Goal: Find contact information: Find contact information

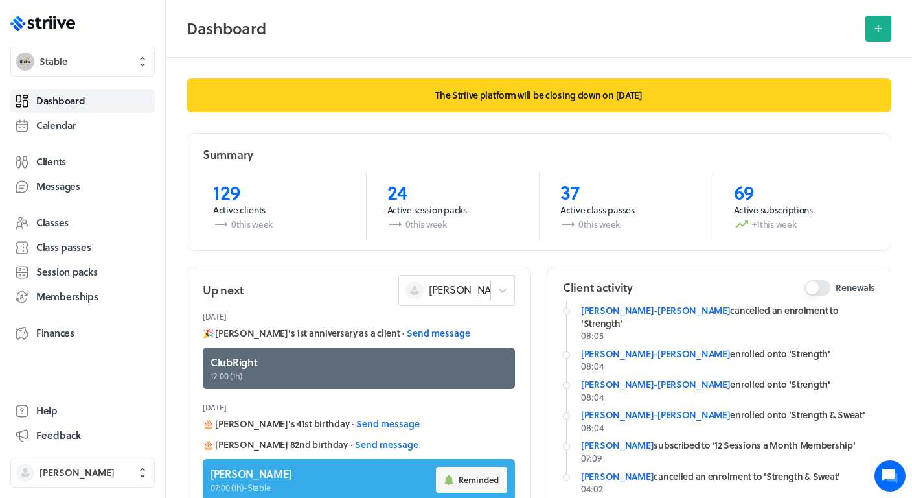
scroll to position [84, 0]
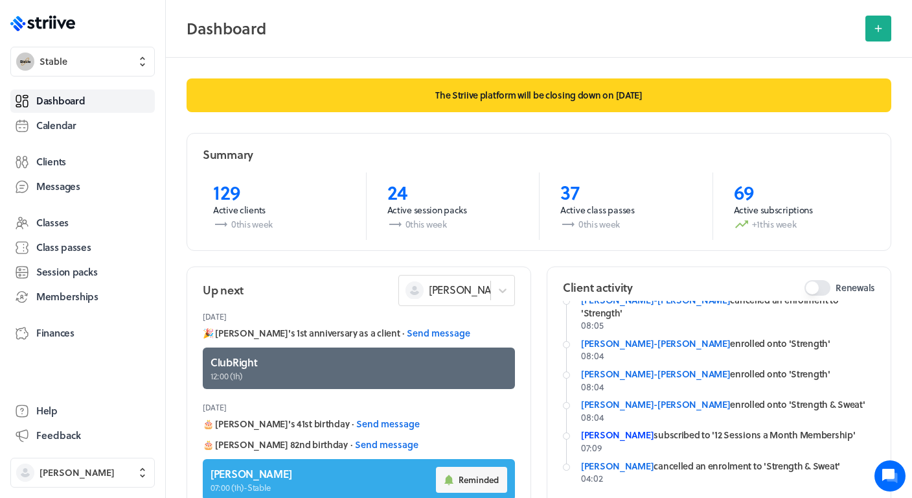
click at [613, 428] on link "[PERSON_NAME]" at bounding box center [617, 435] width 73 height 14
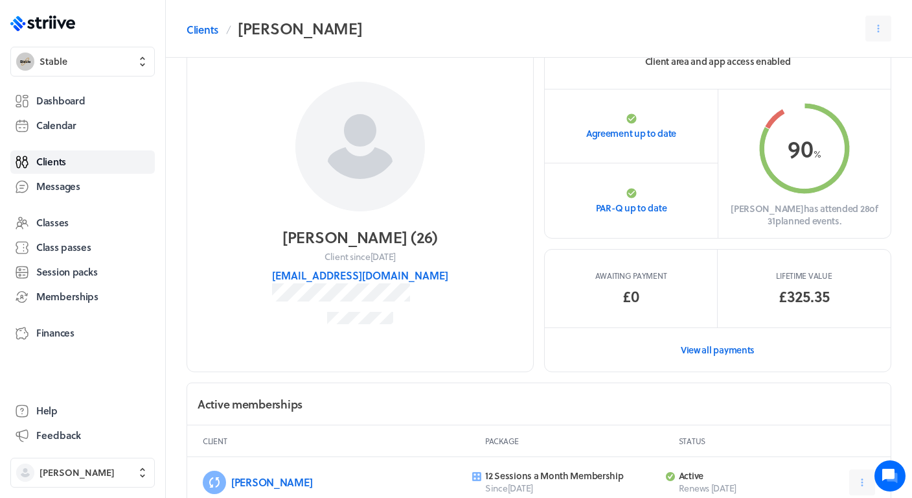
scroll to position [51, 0]
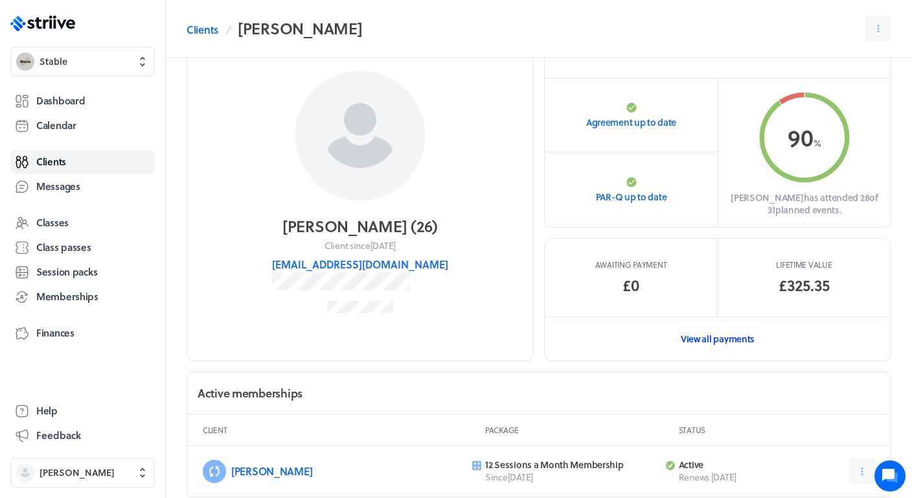
click at [706, 334] on link "View all payments" at bounding box center [718, 338] width 346 height 45
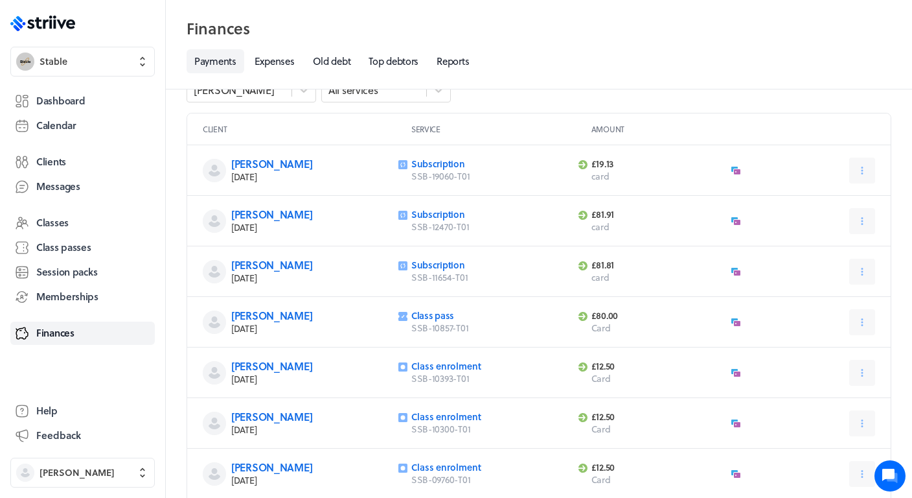
scroll to position [28, 0]
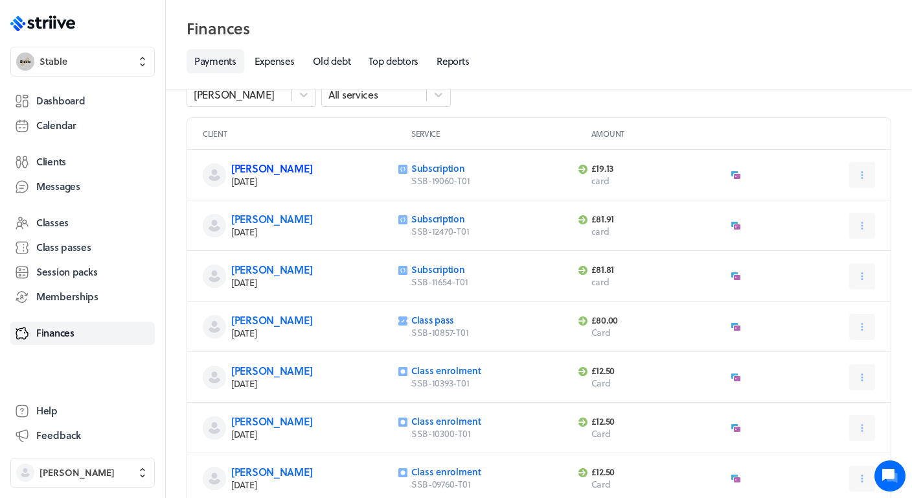
click at [264, 168] on link "[PERSON_NAME]" at bounding box center [271, 168] width 81 height 15
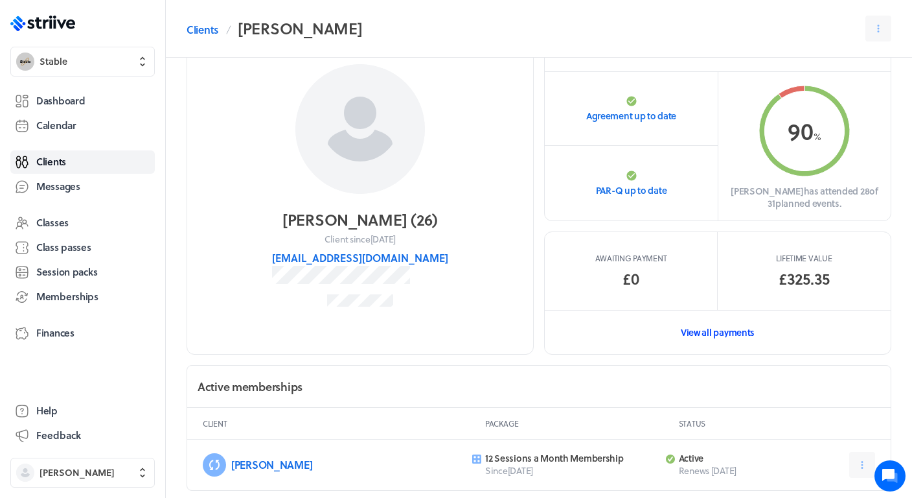
scroll to position [56, 0]
click at [57, 338] on span "Finances" at bounding box center [55, 333] width 38 height 14
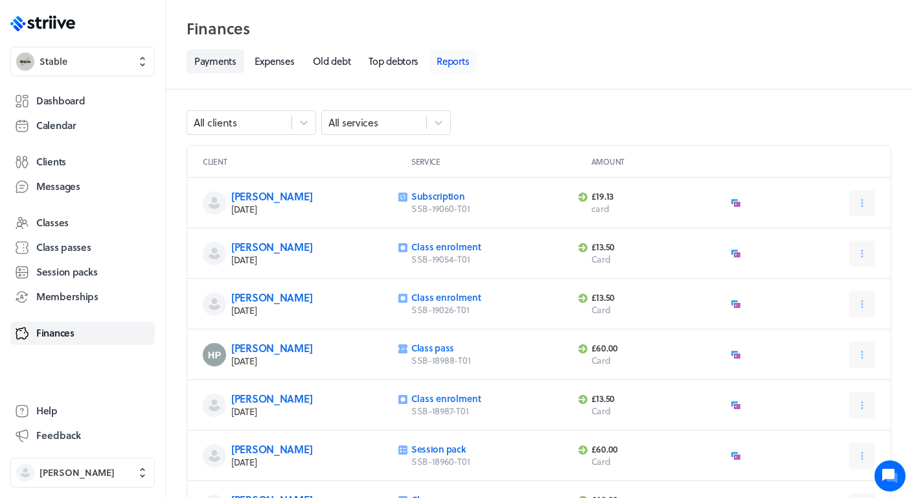
click at [466, 63] on link "Reports" at bounding box center [453, 61] width 48 height 24
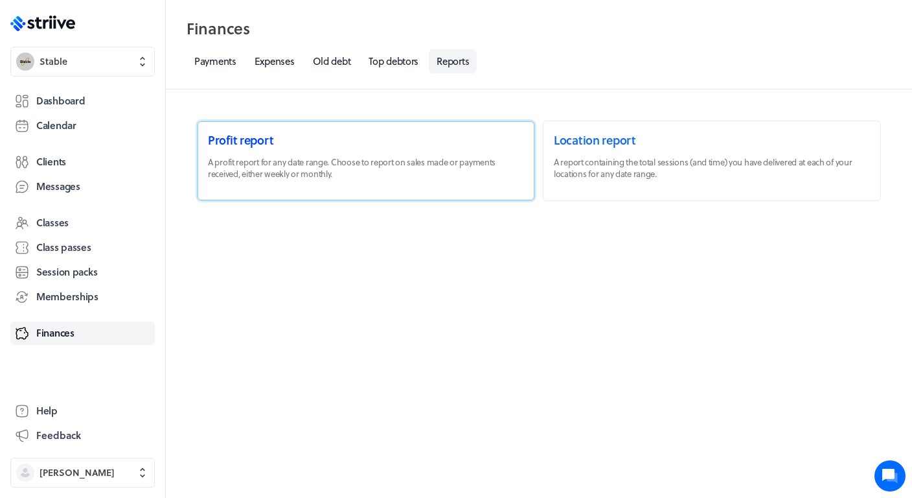
click at [404, 159] on link at bounding box center [366, 160] width 337 height 79
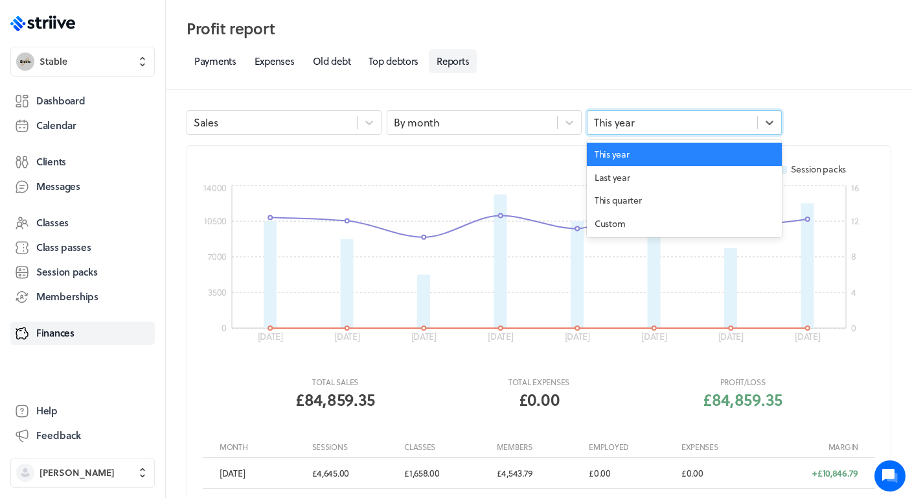
click at [757, 118] on span at bounding box center [757, 122] width 1 height 13
click at [652, 213] on div "Custom" at bounding box center [684, 223] width 195 height 23
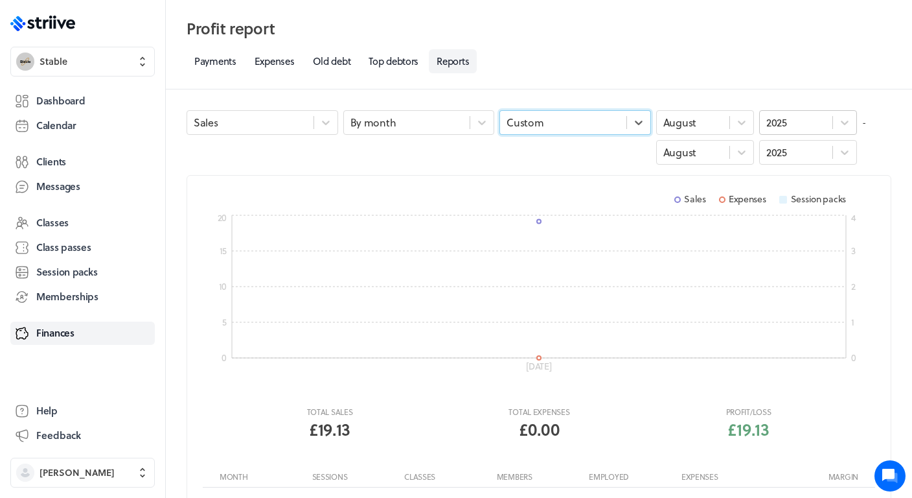
click at [802, 122] on div "2025" at bounding box center [796, 122] width 73 height 17
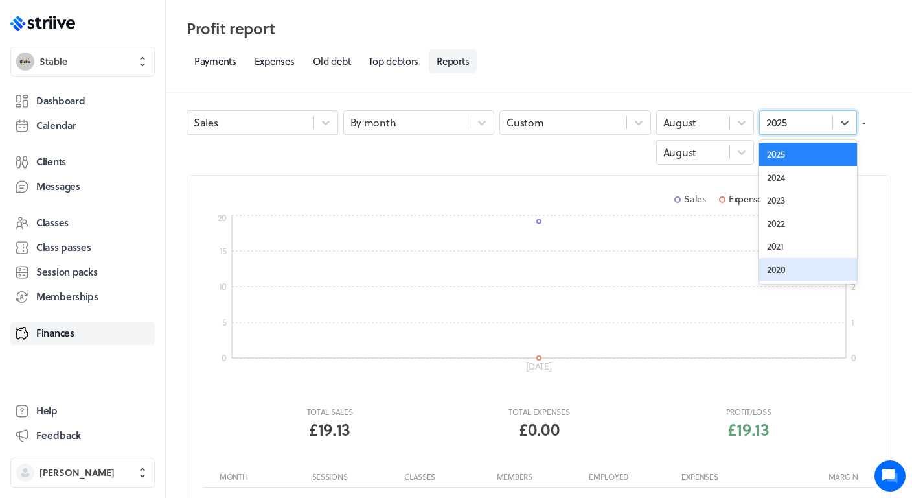
click at [790, 267] on div "2020" at bounding box center [808, 269] width 98 height 23
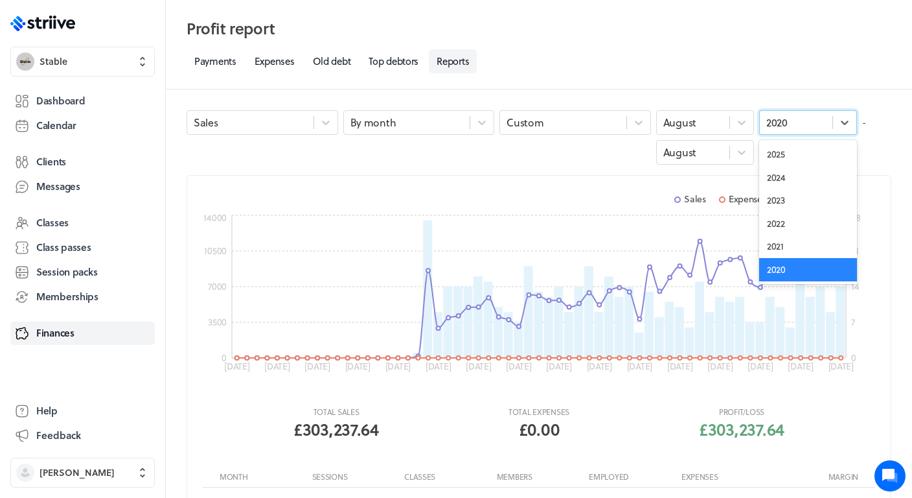
click at [785, 122] on div "2020" at bounding box center [777, 122] width 21 height 14
click at [787, 240] on div "2021" at bounding box center [808, 246] width 98 height 23
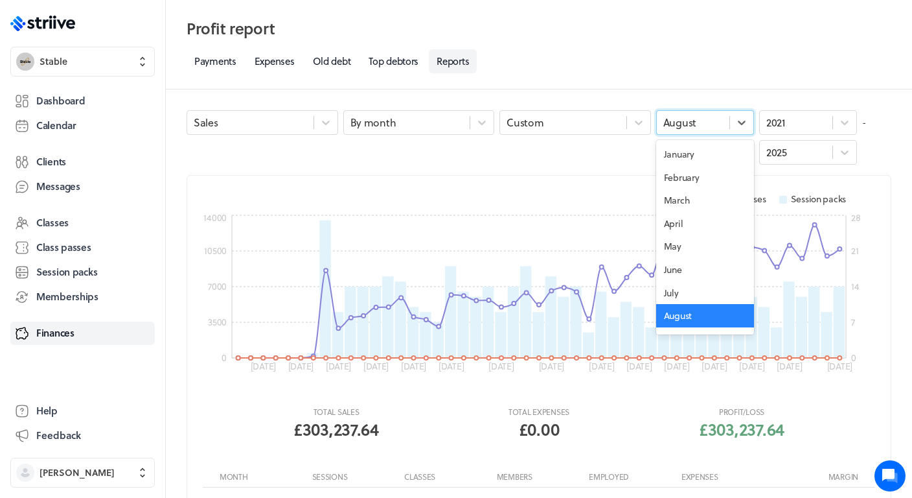
click at [715, 120] on div "August" at bounding box center [693, 122] width 73 height 17
click at [709, 155] on div "January" at bounding box center [705, 154] width 98 height 23
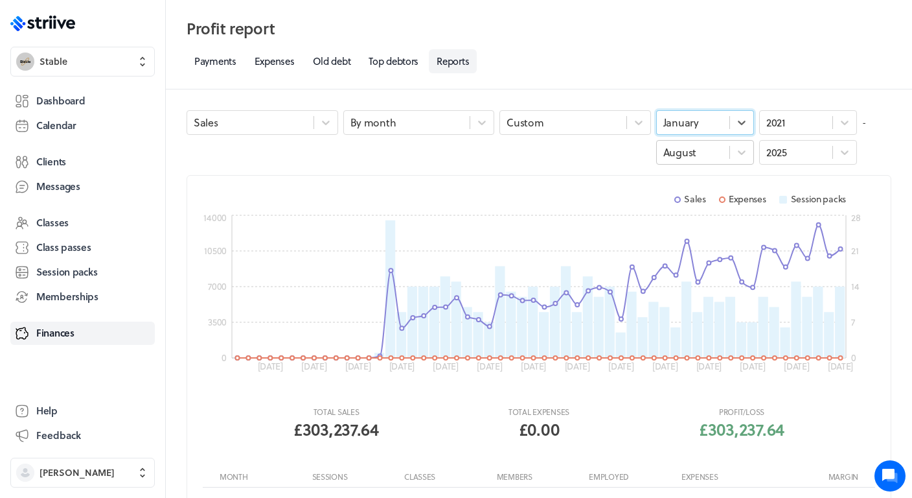
click at [727, 154] on div "August" at bounding box center [693, 152] width 73 height 17
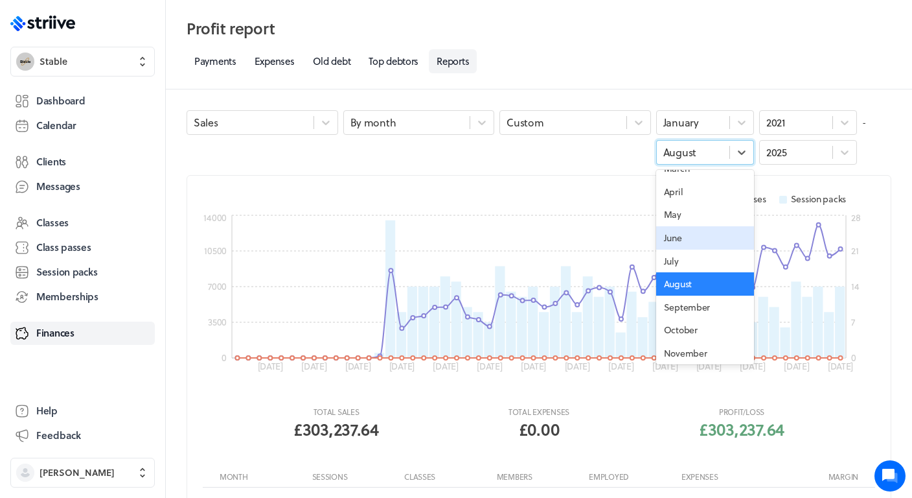
scroll to position [83, 0]
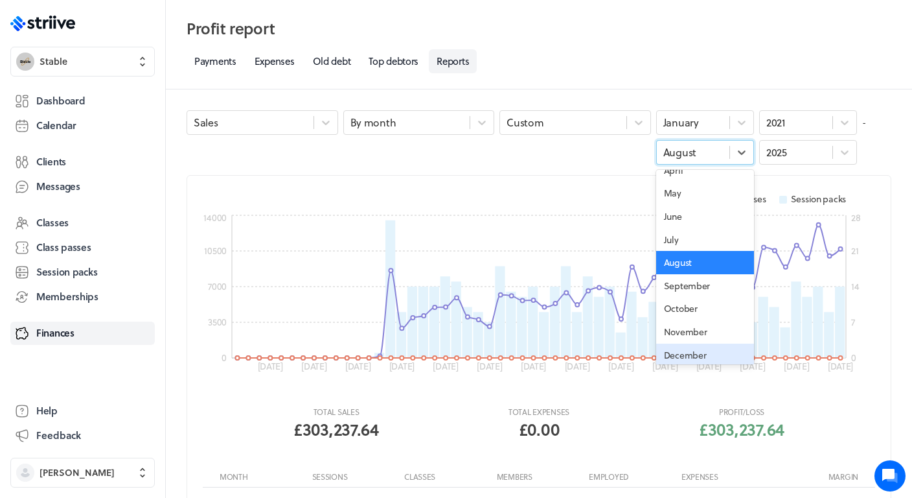
click at [699, 351] on div "December" at bounding box center [705, 354] width 98 height 23
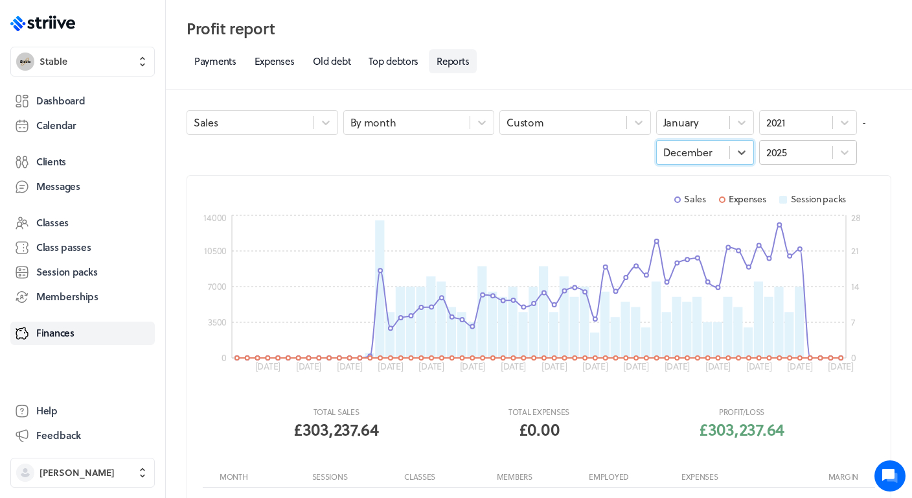
click at [807, 149] on div "2025" at bounding box center [796, 152] width 73 height 17
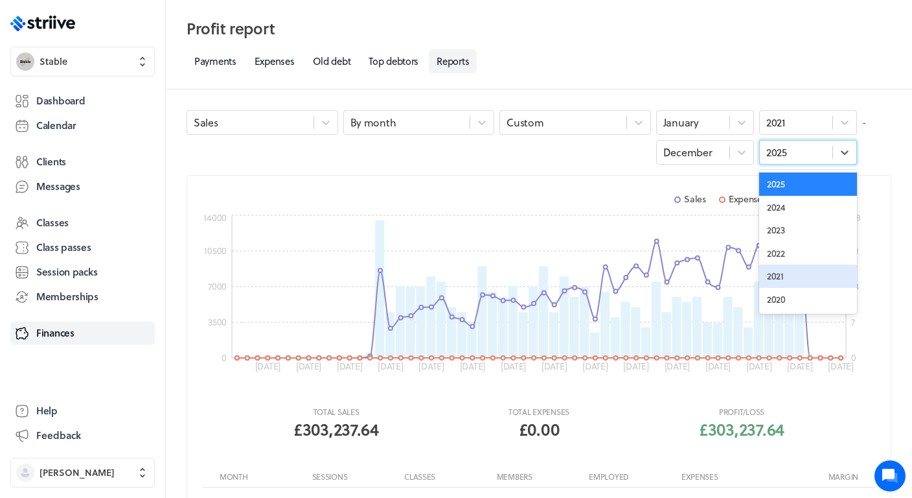
click at [790, 275] on div "2021" at bounding box center [808, 275] width 98 height 23
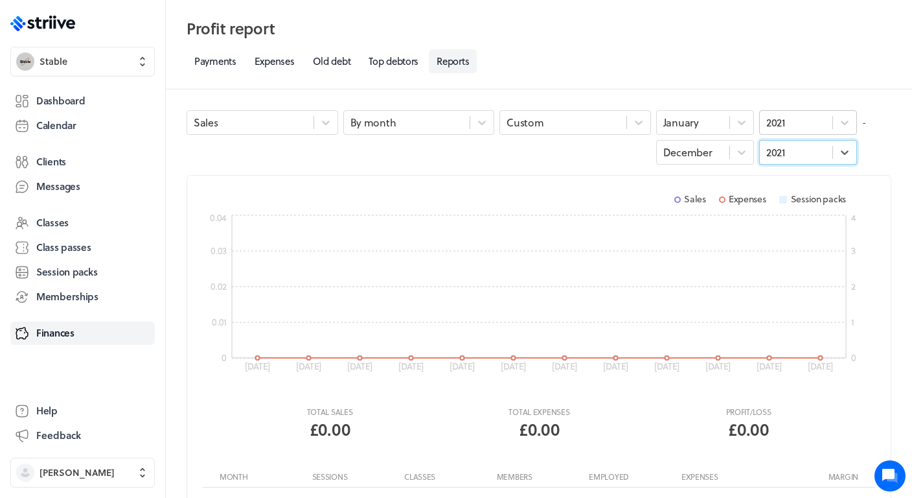
click at [828, 122] on div "2021" at bounding box center [796, 122] width 73 height 17
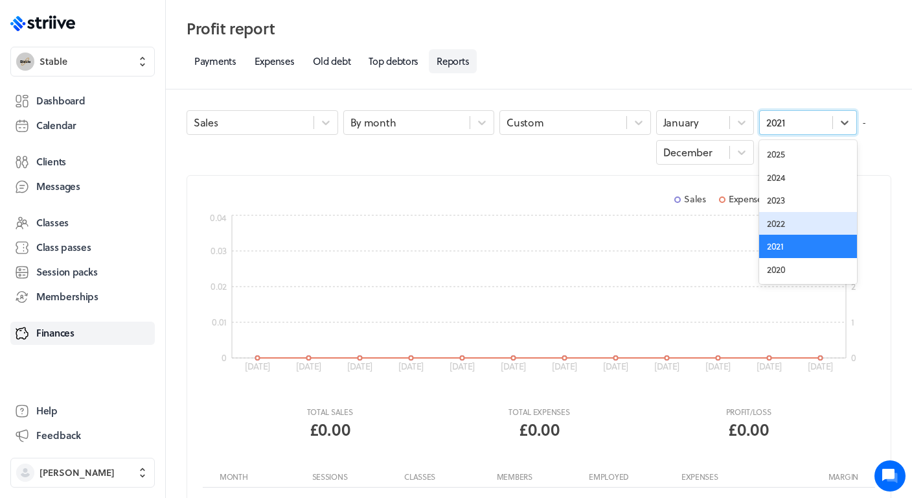
click at [805, 213] on div "2022" at bounding box center [808, 223] width 98 height 23
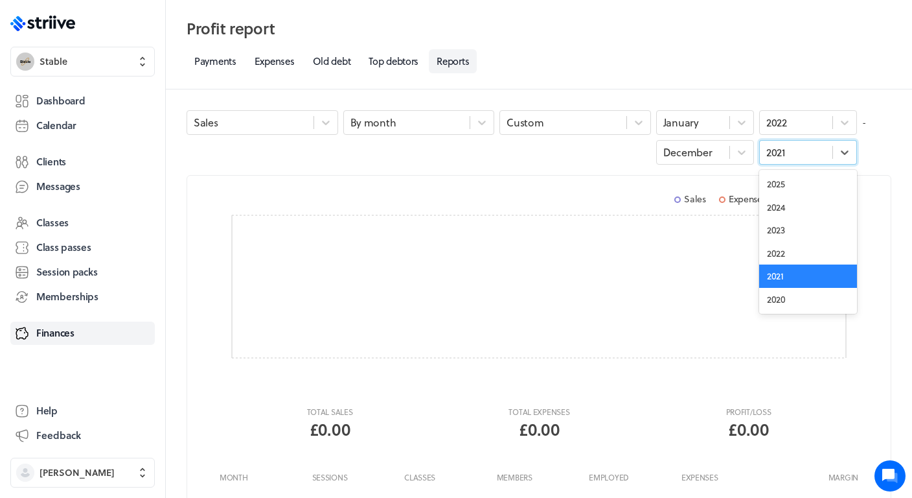
click at [790, 150] on div "2021" at bounding box center [796, 152] width 73 height 17
click at [787, 249] on div "2022" at bounding box center [808, 253] width 98 height 23
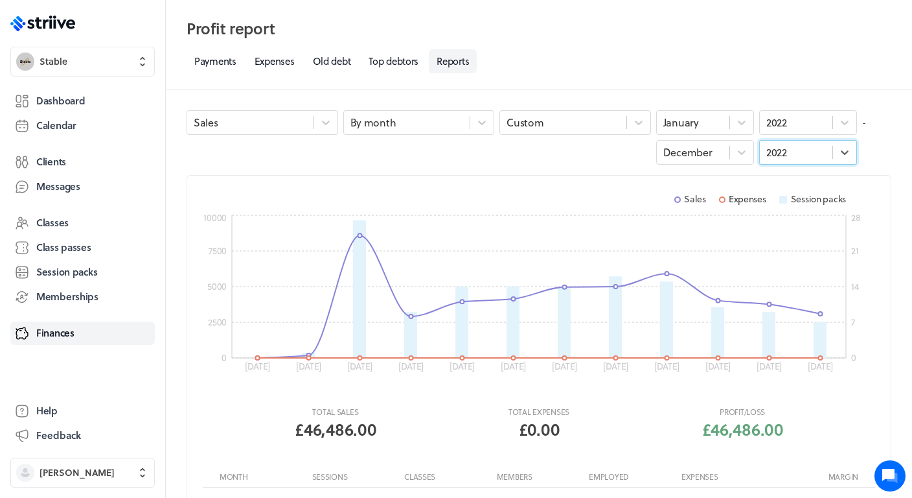
scroll to position [0, 0]
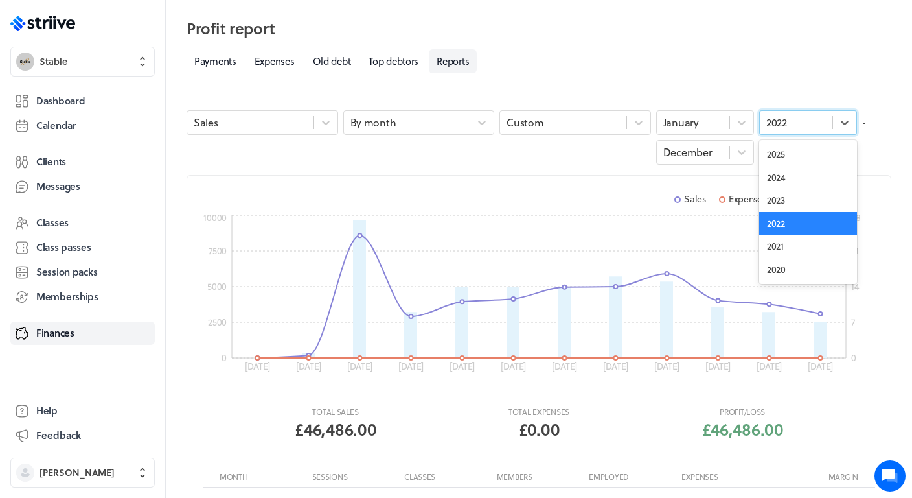
click at [792, 129] on div "2022" at bounding box center [796, 122] width 73 height 17
click at [788, 201] on div "2023" at bounding box center [808, 200] width 98 height 23
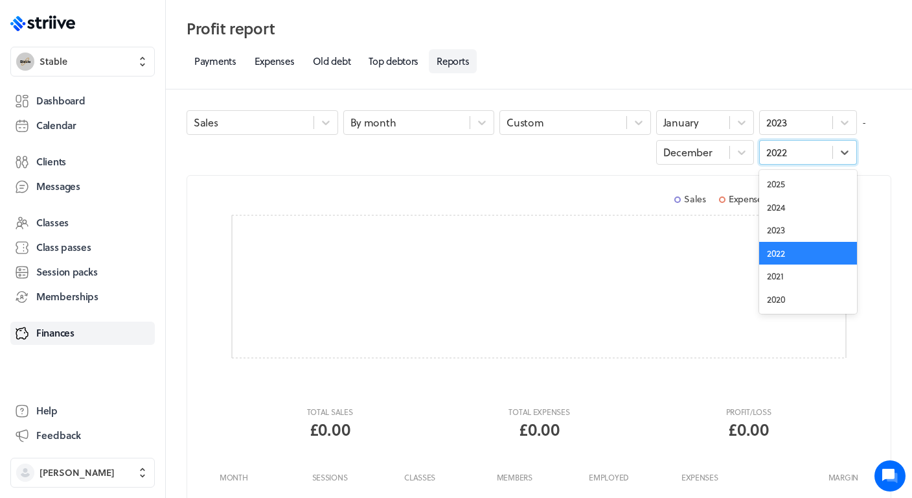
click at [789, 149] on div "2022" at bounding box center [796, 152] width 73 height 17
click at [790, 227] on div "2023" at bounding box center [808, 229] width 98 height 23
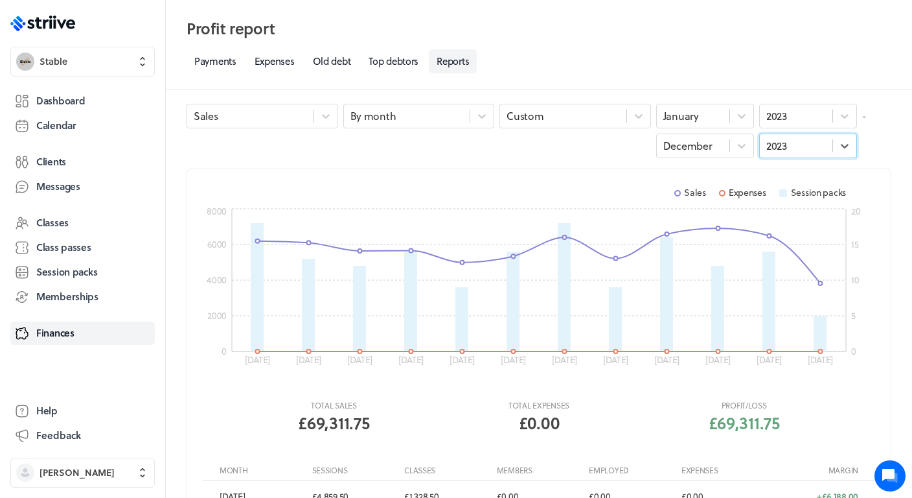
scroll to position [8, 0]
click at [785, 117] on div "2023" at bounding box center [777, 115] width 21 height 14
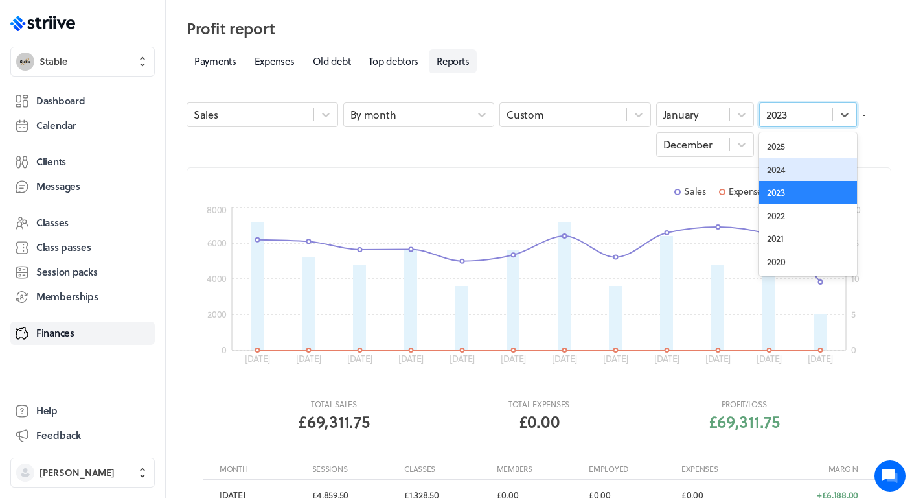
click at [788, 168] on div "2024" at bounding box center [808, 169] width 98 height 23
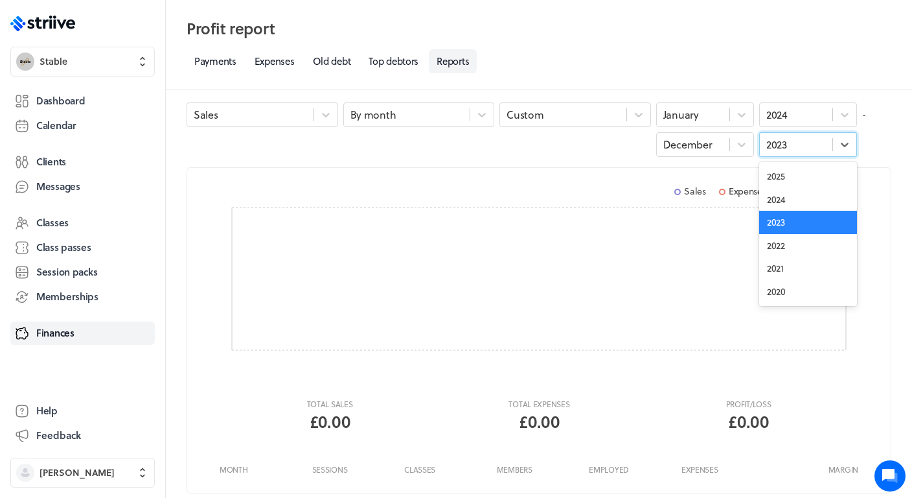
click at [801, 152] on div "2023" at bounding box center [796, 144] width 73 height 17
click at [798, 200] on div "2024" at bounding box center [808, 199] width 98 height 23
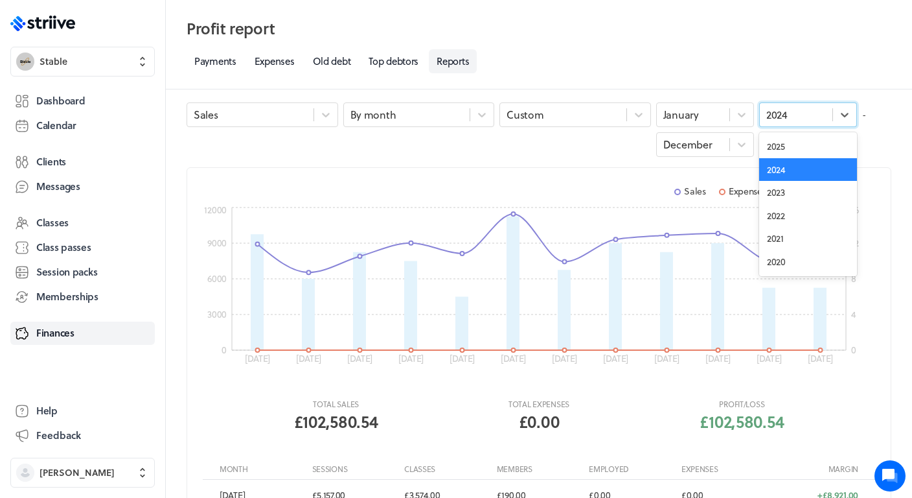
click at [808, 115] on div "2024" at bounding box center [796, 114] width 73 height 17
click at [801, 141] on div "2025" at bounding box center [808, 146] width 98 height 23
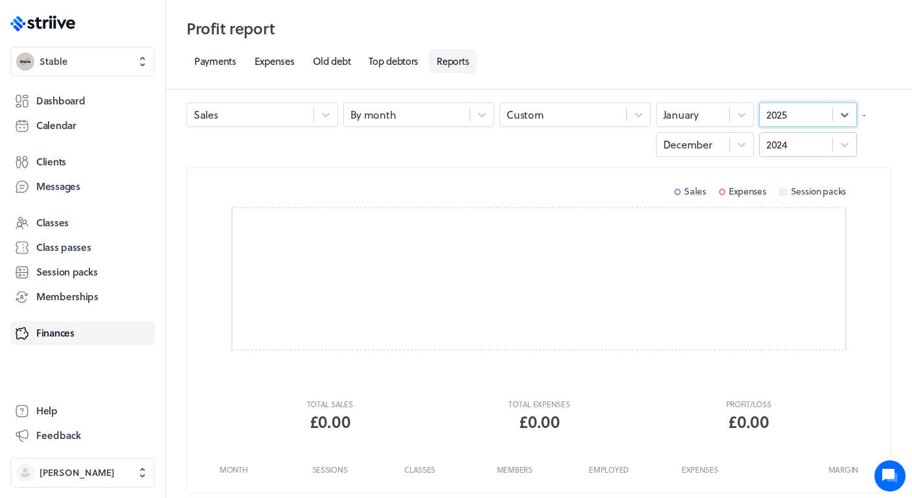
click at [794, 146] on div "2024" at bounding box center [796, 144] width 73 height 17
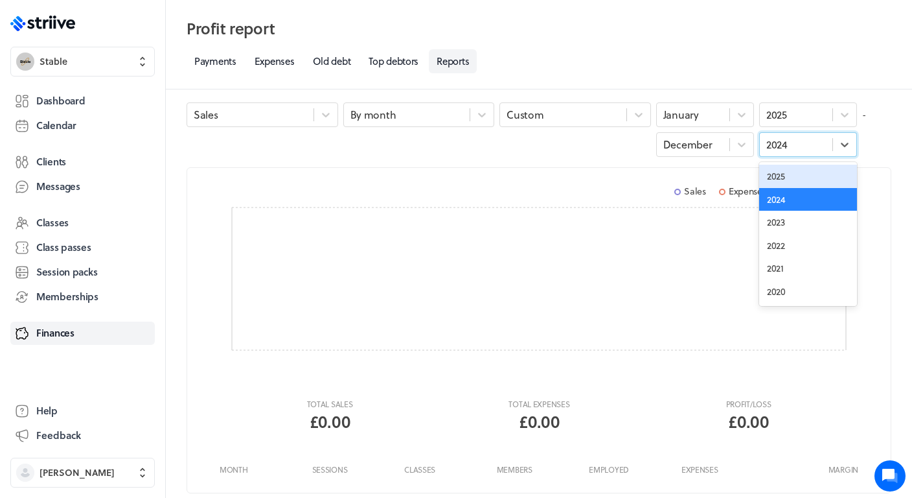
click at [793, 175] on div "2025" at bounding box center [808, 176] width 98 height 23
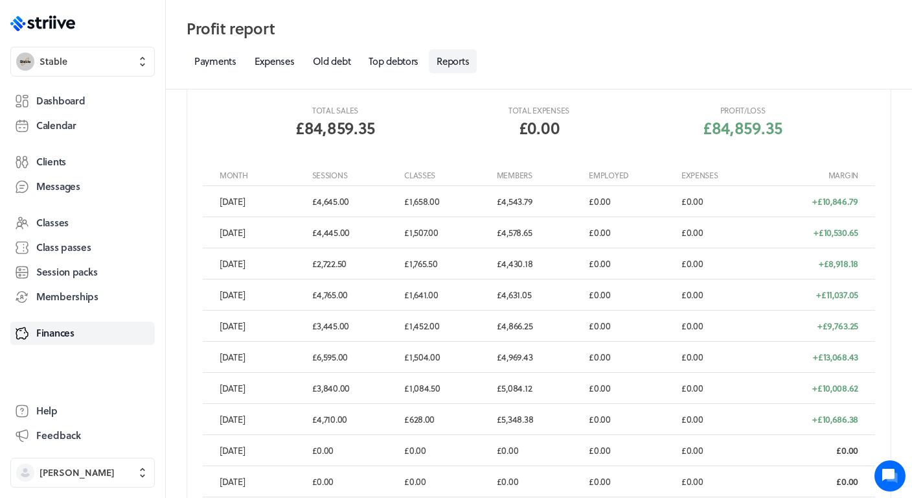
scroll to position [276, 0]
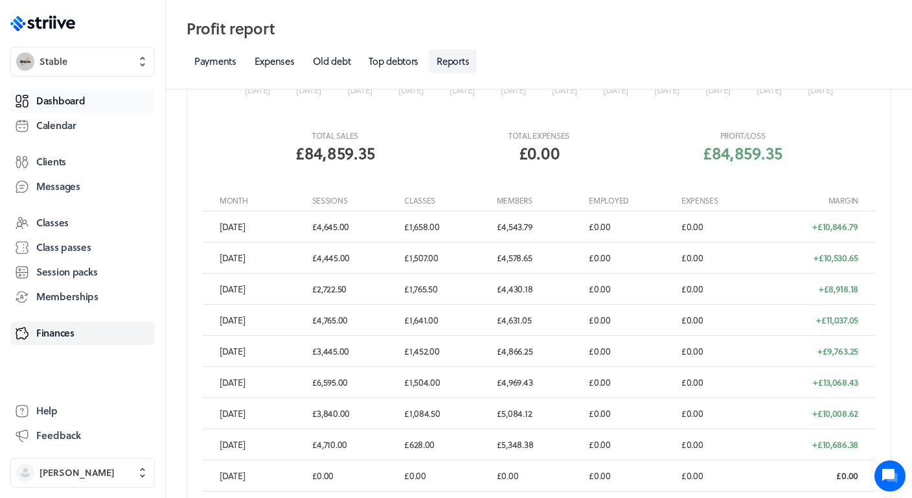
click at [83, 95] on span "Dashboard" at bounding box center [60, 101] width 49 height 14
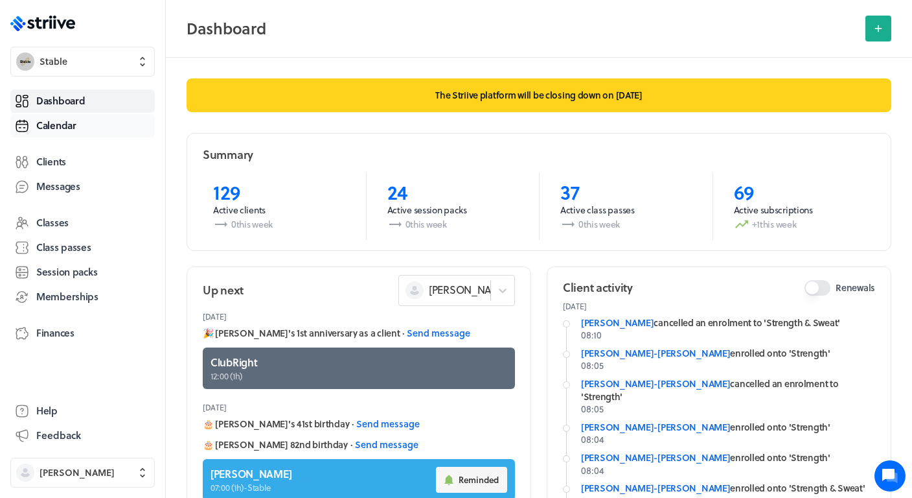
click at [57, 130] on span "Calendar" at bounding box center [56, 126] width 40 height 14
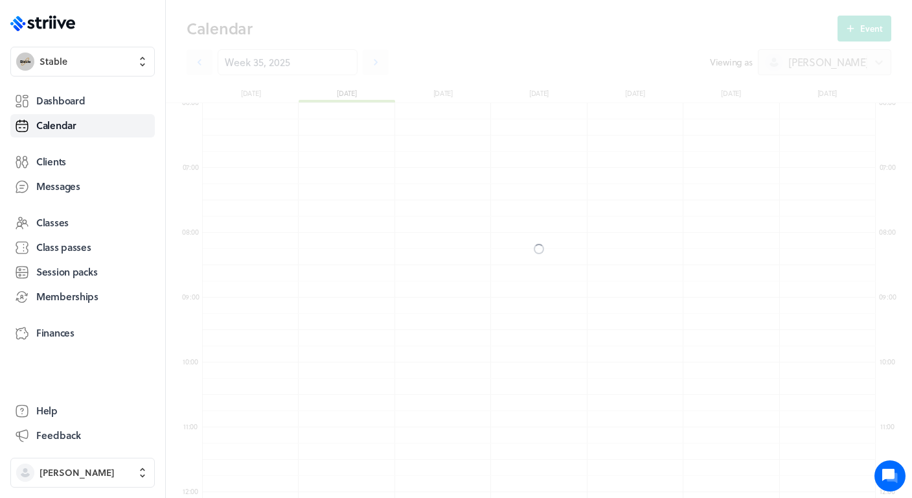
scroll to position [1555, 673]
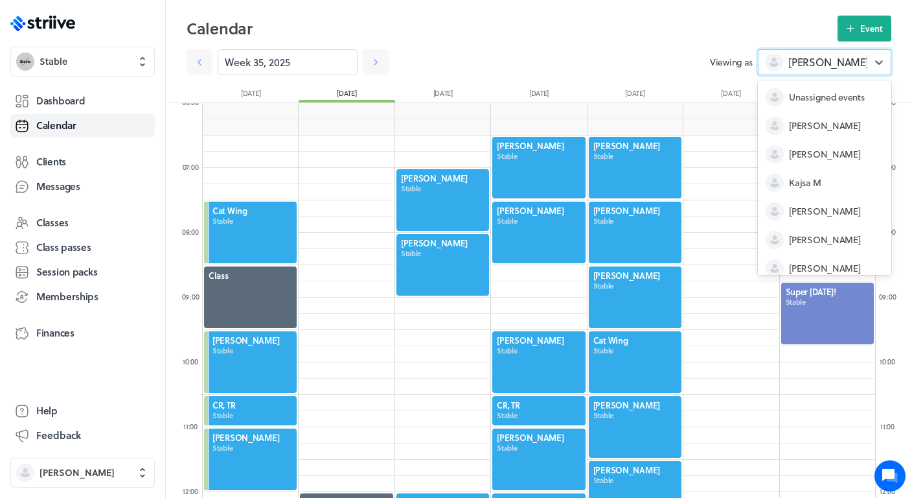
click at [796, 60] on span "[PERSON_NAME]" at bounding box center [829, 62] width 80 height 14
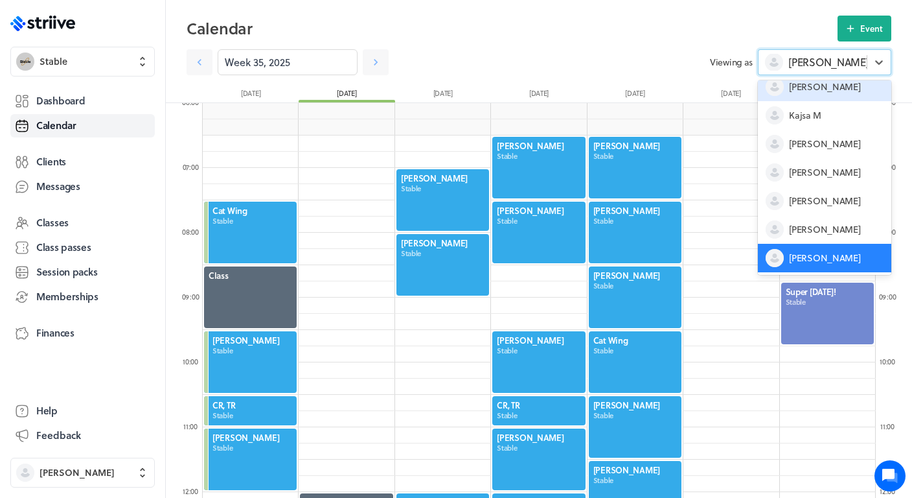
click at [796, 86] on span "[PERSON_NAME]" at bounding box center [824, 86] width 71 height 13
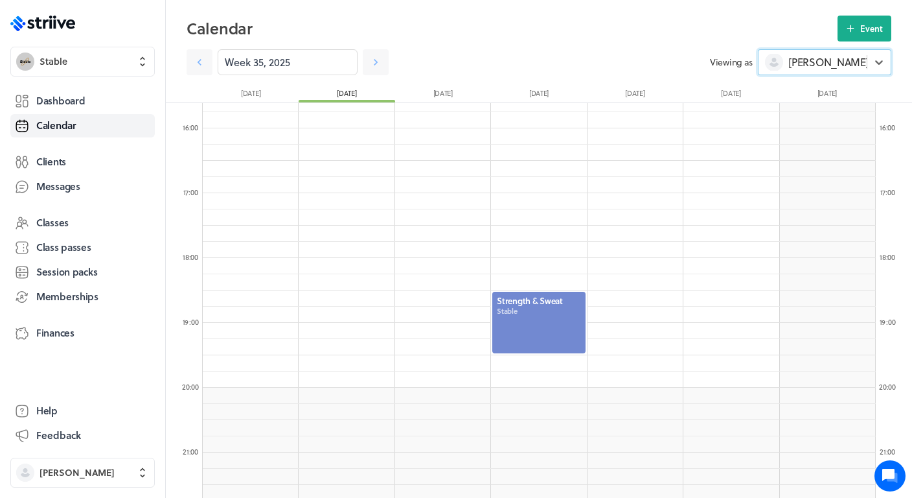
scroll to position [1109, 0]
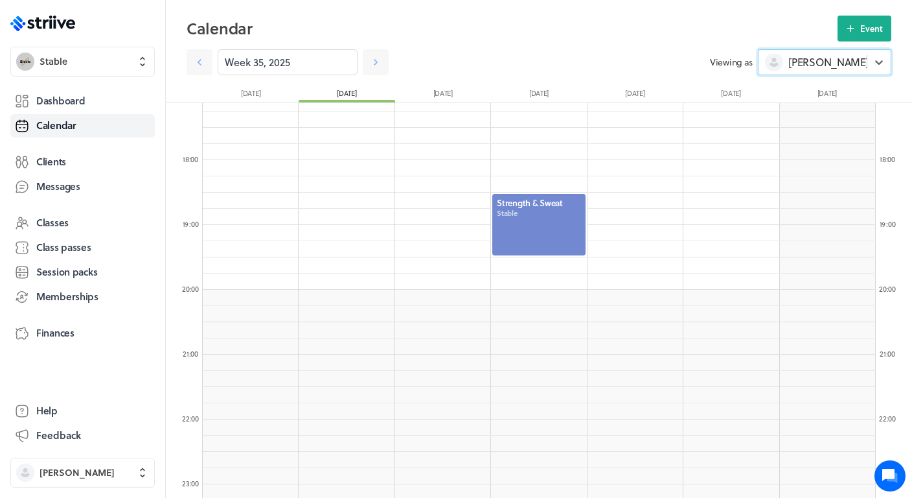
click at [539, 225] on div at bounding box center [538, 224] width 95 height 64
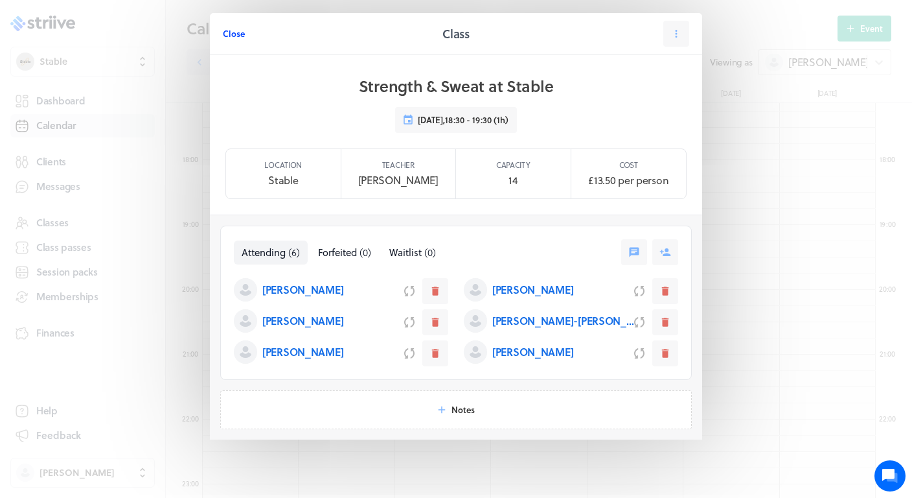
click at [231, 36] on span "Close" at bounding box center [234, 34] width 22 height 12
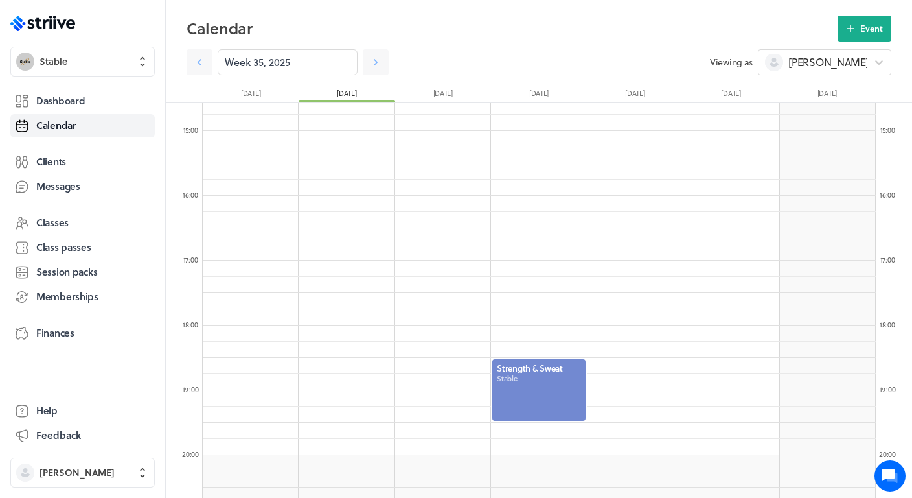
scroll to position [914, 0]
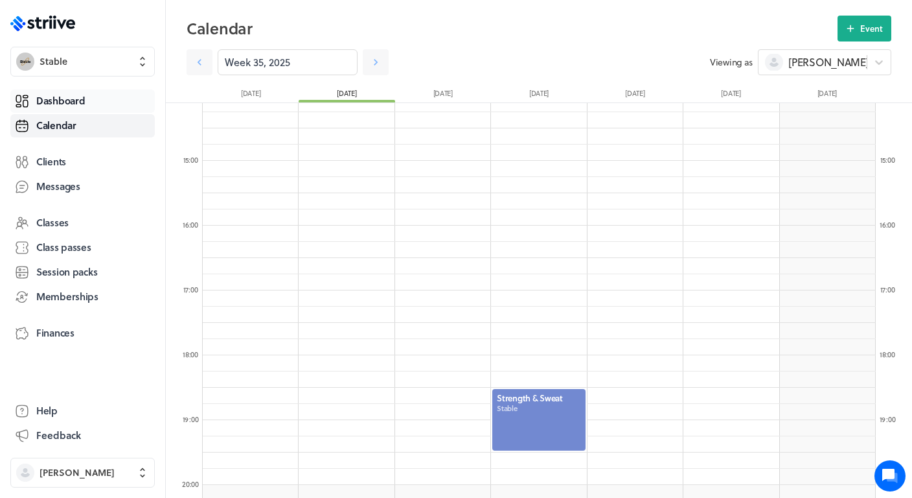
click at [75, 94] on span "Dashboard" at bounding box center [60, 101] width 49 height 14
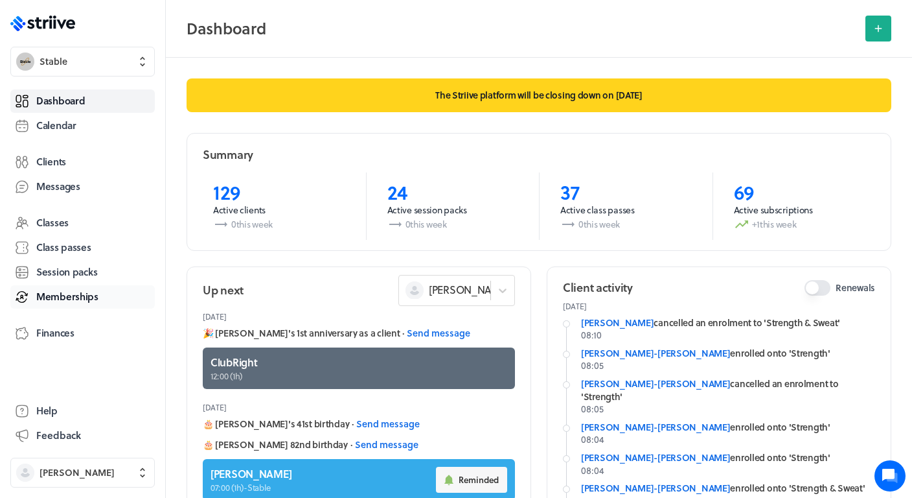
click at [65, 294] on span "Memberships" at bounding box center [67, 297] width 62 height 14
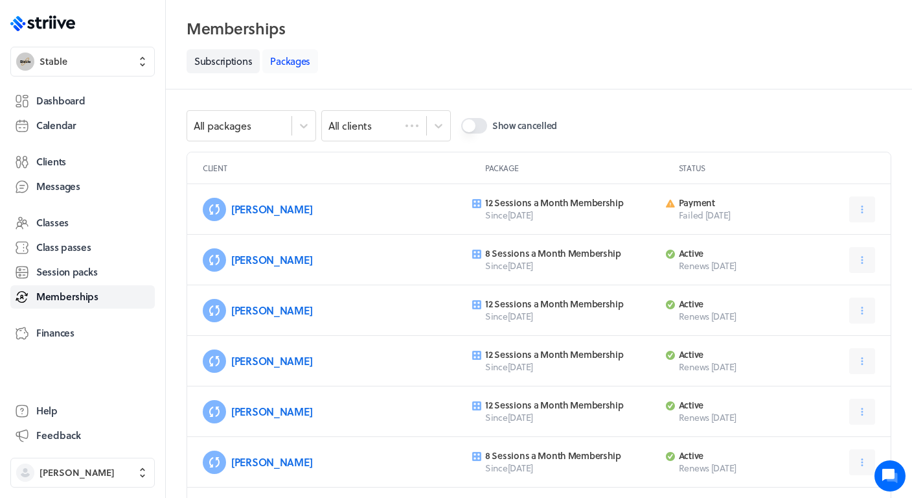
click at [283, 51] on link "Packages" at bounding box center [290, 61] width 56 height 24
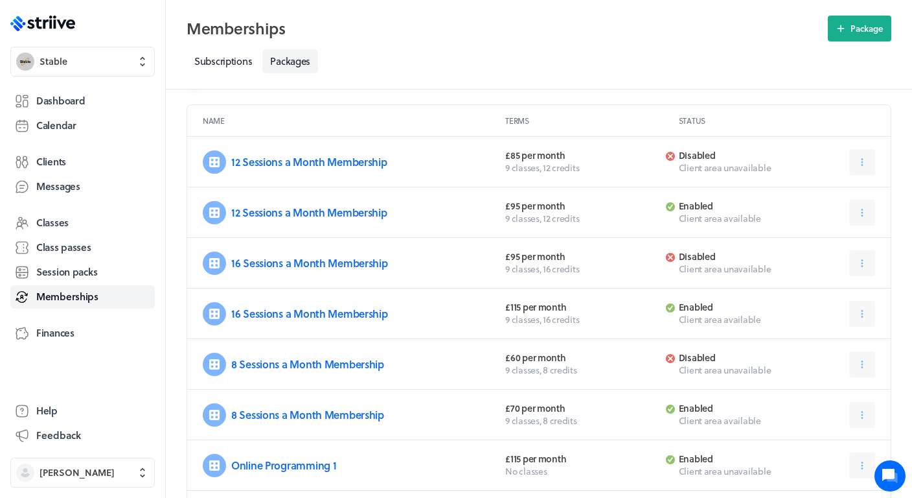
scroll to position [62, 0]
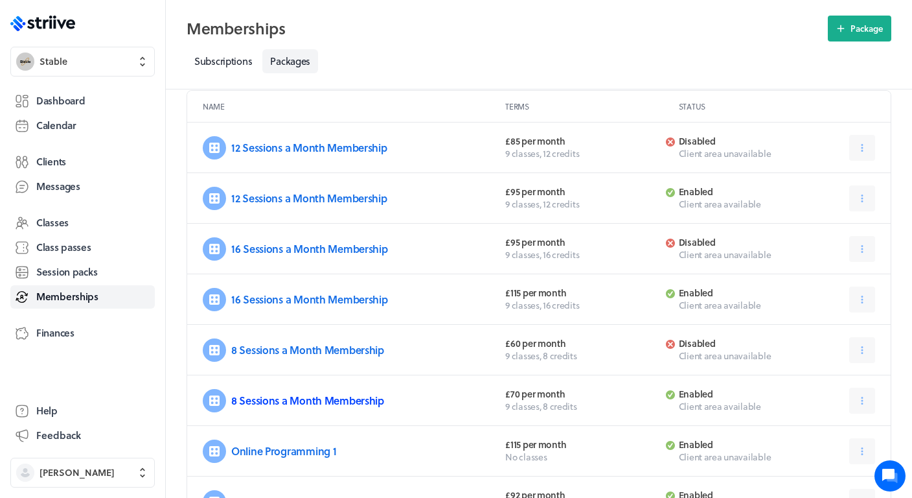
click at [321, 401] on link "8 Sessions a Month Membership" at bounding box center [307, 400] width 153 height 15
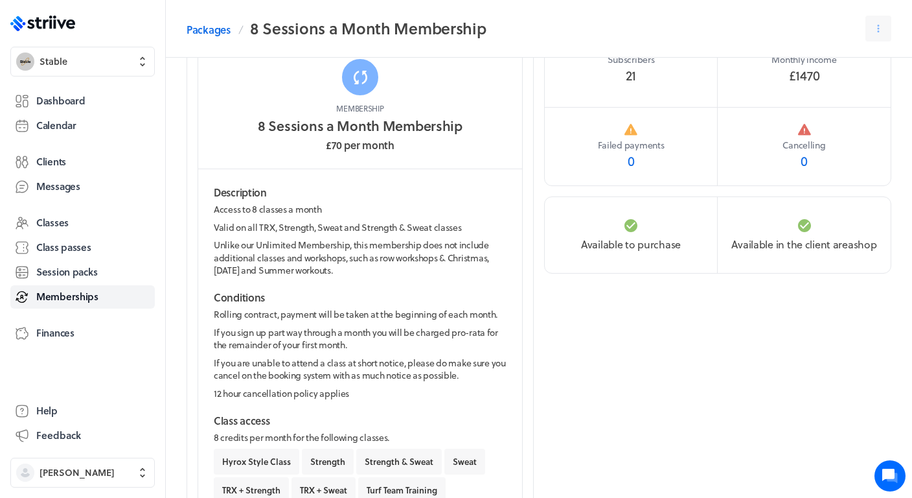
scroll to position [75, 0]
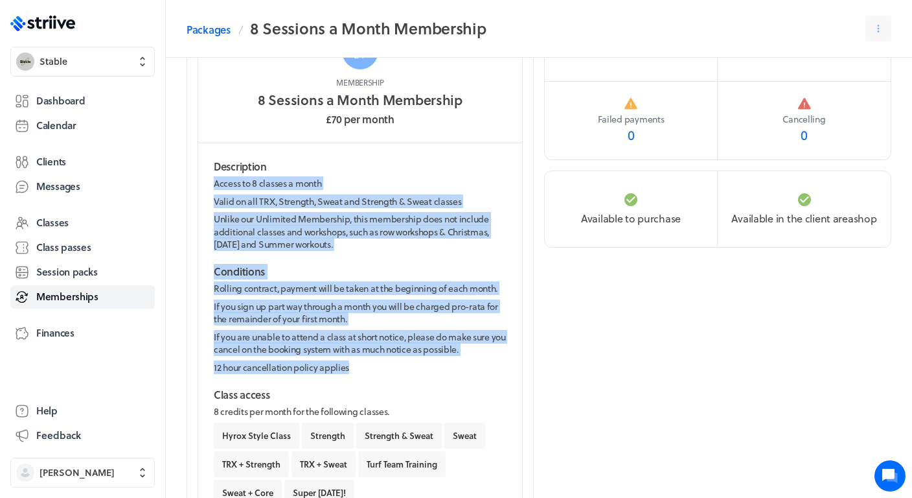
drag, startPoint x: 356, startPoint y: 369, endPoint x: 204, endPoint y: 182, distance: 240.4
click at [204, 182] on div "Description Access to 8 classes a month Valid on all TRX, Strength, Sweat and S…" at bounding box center [360, 338] width 324 height 391
copy div "Access to 8 classes a month Valid on all TRX, Strength, Sweat and Strength & Sw…"
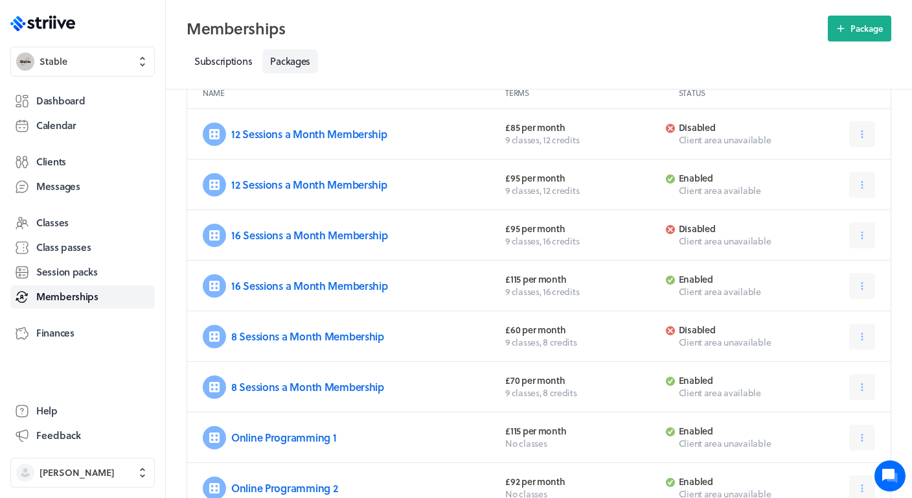
scroll to position [62, 0]
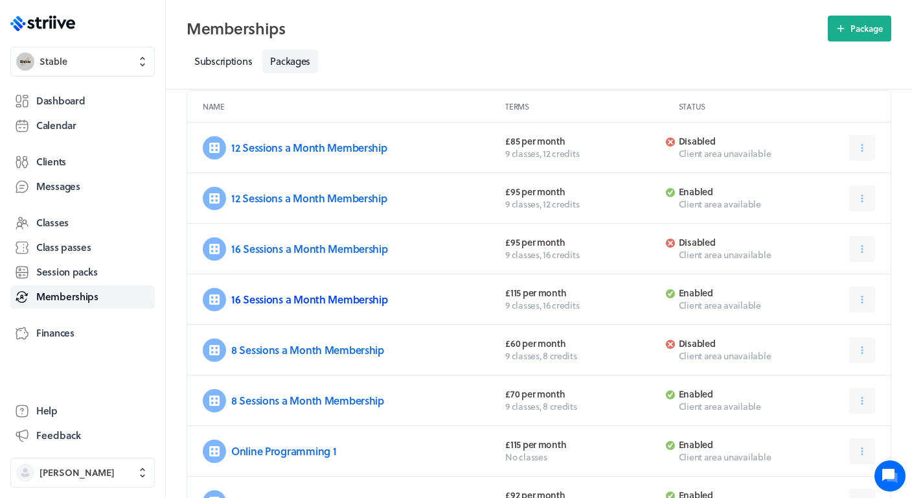
click at [277, 301] on link "16 Sessions a Month Membership" at bounding box center [309, 299] width 157 height 15
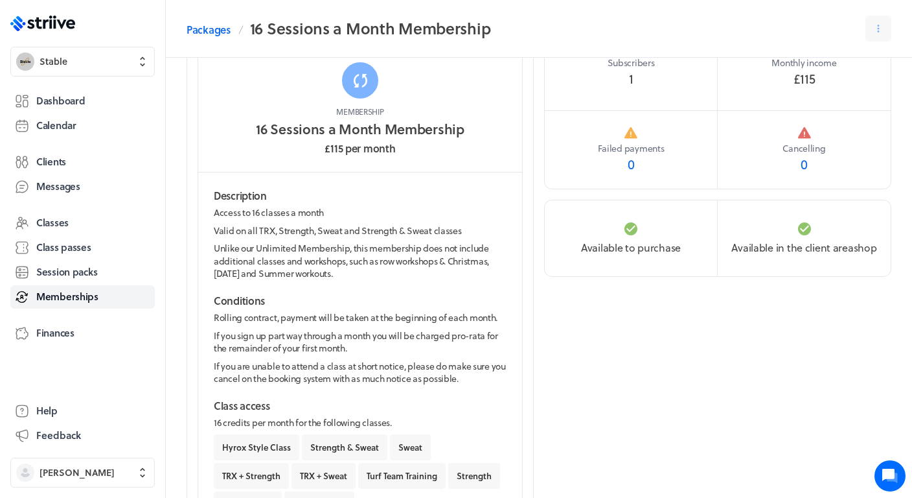
scroll to position [40, 0]
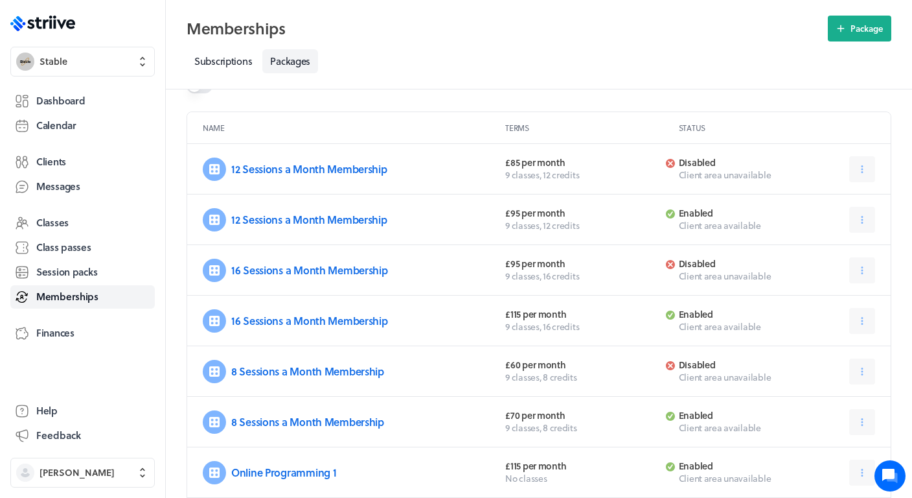
scroll to position [62, 0]
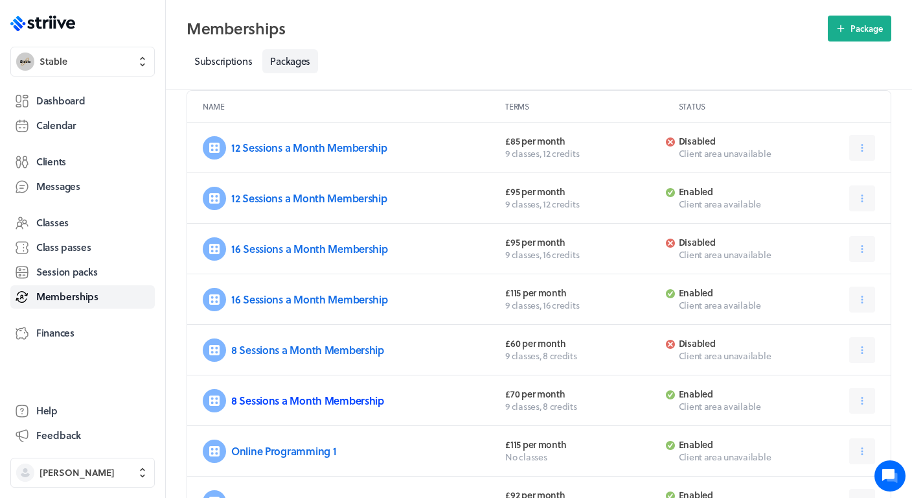
click at [264, 398] on link "8 Sessions a Month Membership" at bounding box center [307, 400] width 153 height 15
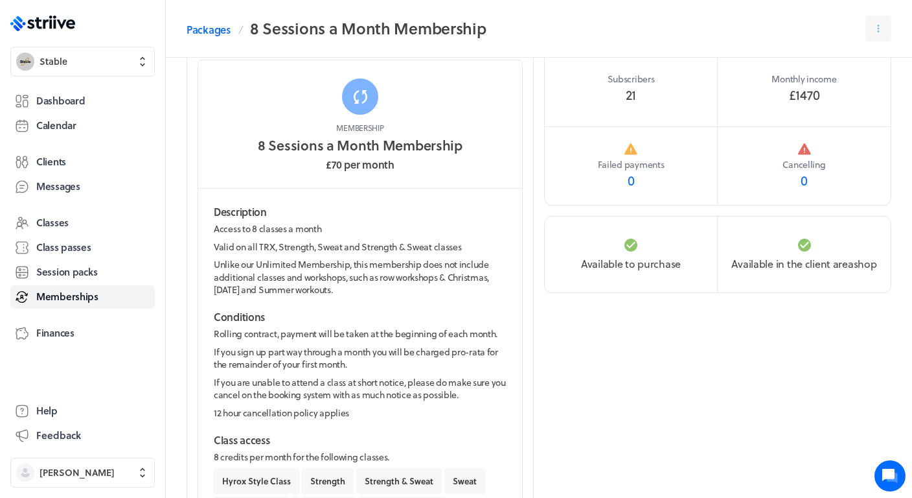
scroll to position [32, 0]
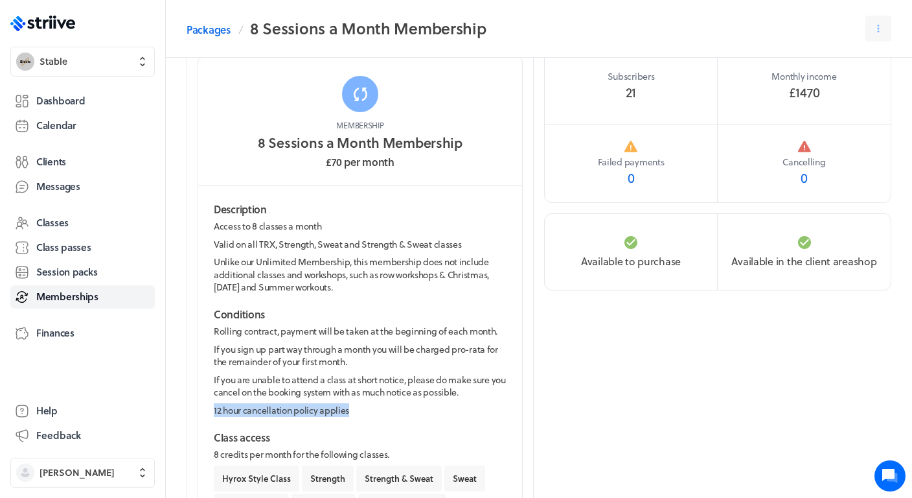
drag, startPoint x: 371, startPoint y: 406, endPoint x: 205, endPoint y: 407, distance: 166.5
click at [205, 407] on div "Description Access to 8 classes a month Valid on all TRX, Strength, Sweat and S…" at bounding box center [360, 381] width 324 height 391
copy p "12 hour cancellation policy applies"
click at [75, 266] on span "Session packs" at bounding box center [66, 272] width 61 height 14
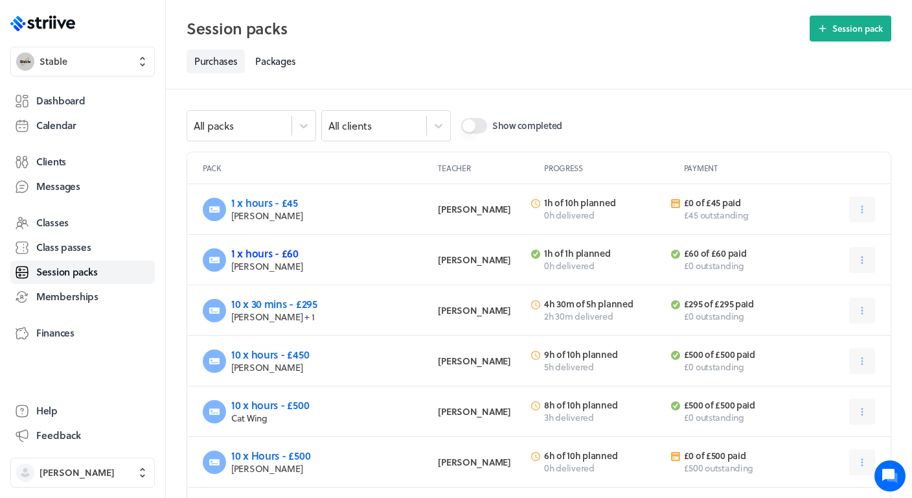
click at [273, 253] on link "1 x hours - £60" at bounding box center [264, 253] width 67 height 15
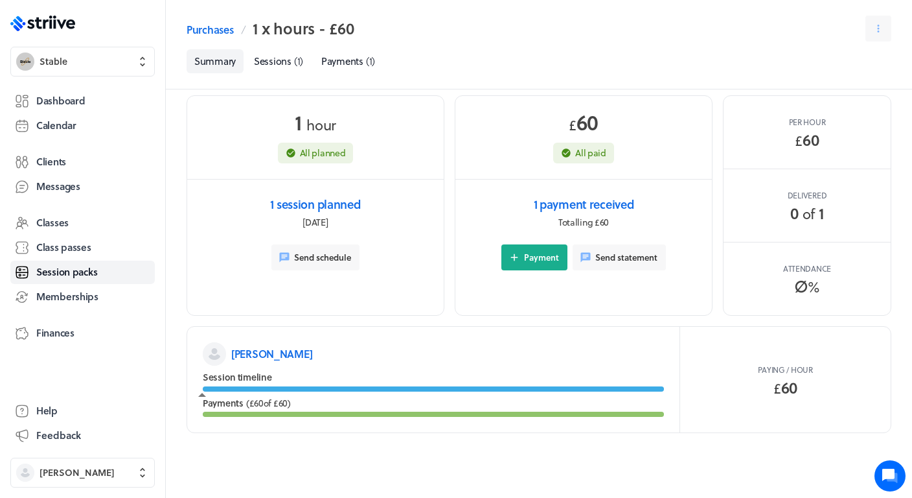
scroll to position [14, 0]
click at [341, 207] on link "1 session planned" at bounding box center [315, 205] width 90 height 18
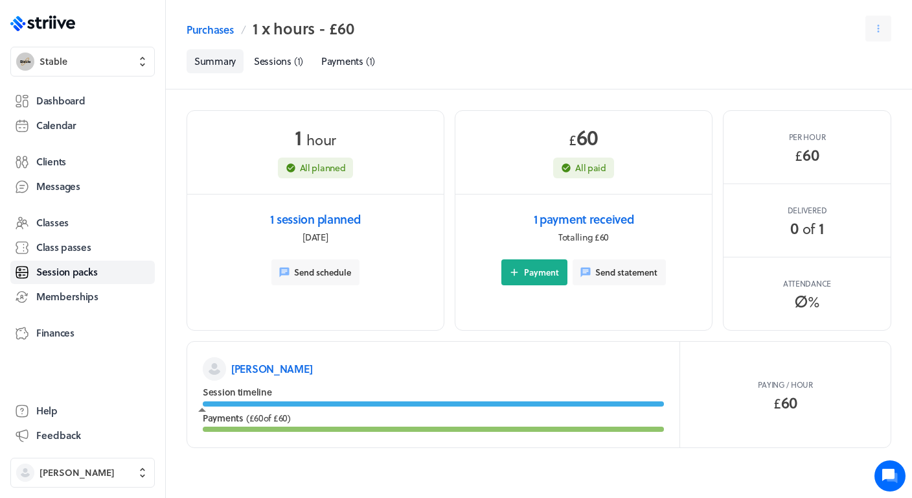
scroll to position [14, 0]
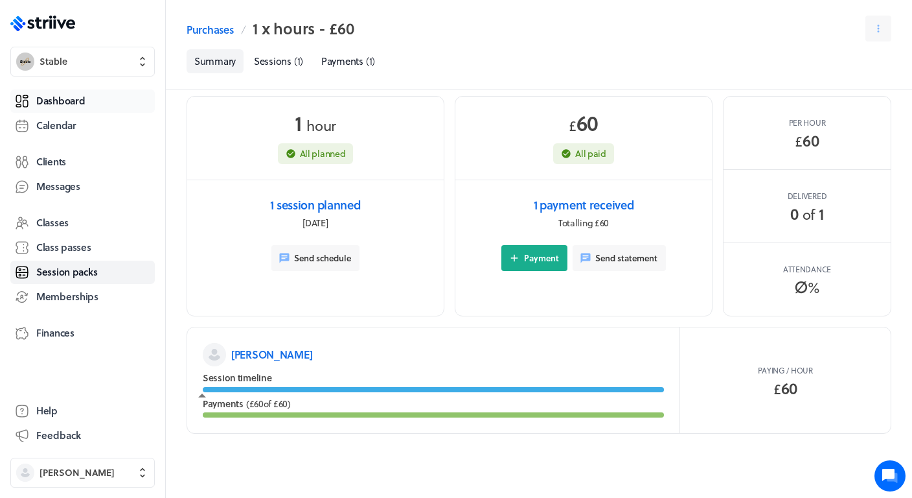
click at [67, 103] on span "Dashboard" at bounding box center [60, 101] width 49 height 14
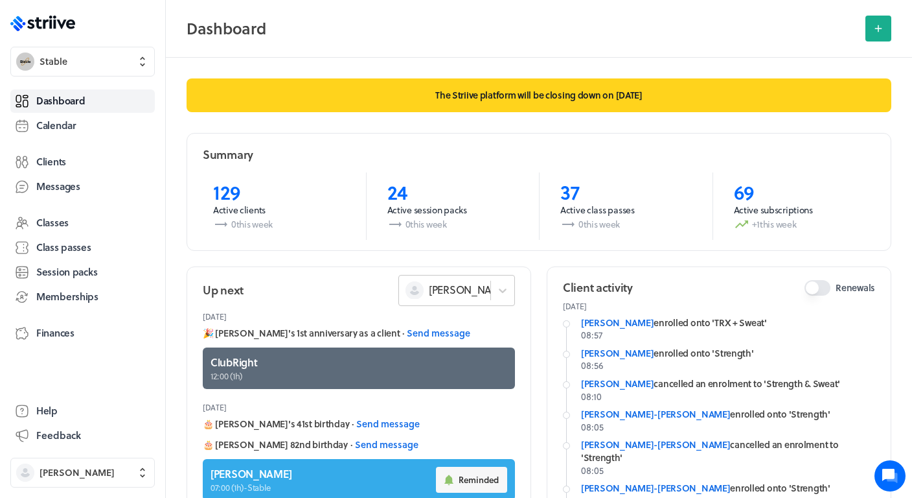
click at [469, 292] on span "[PERSON_NAME]" at bounding box center [469, 290] width 80 height 14
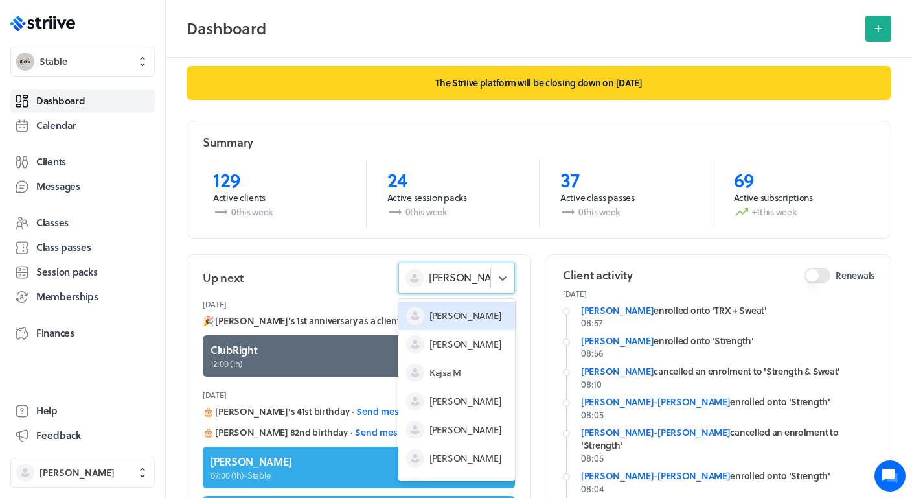
click at [453, 319] on span "[PERSON_NAME]" at bounding box center [465, 315] width 71 height 13
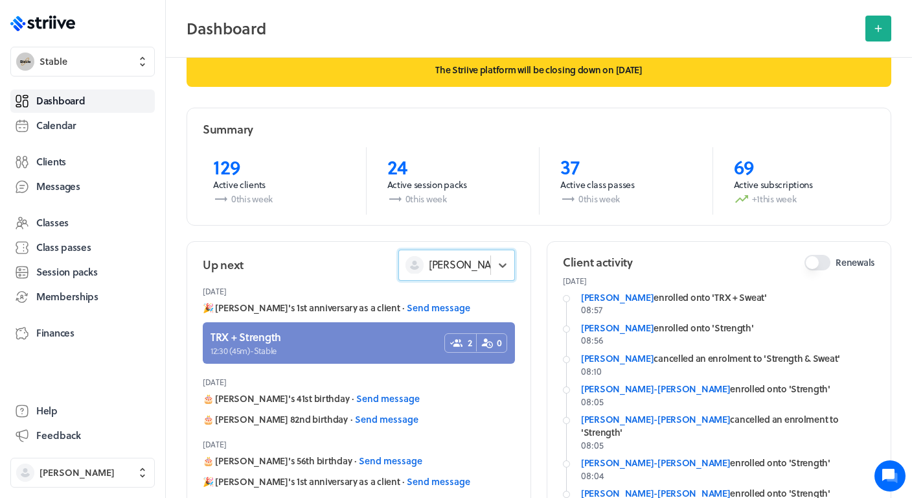
scroll to position [28, 0]
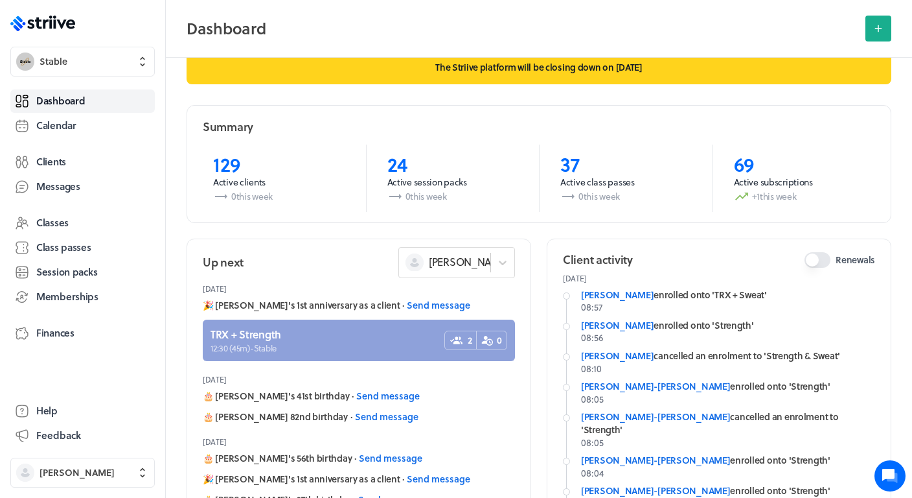
click at [319, 347] on link at bounding box center [359, 339] width 312 height 41
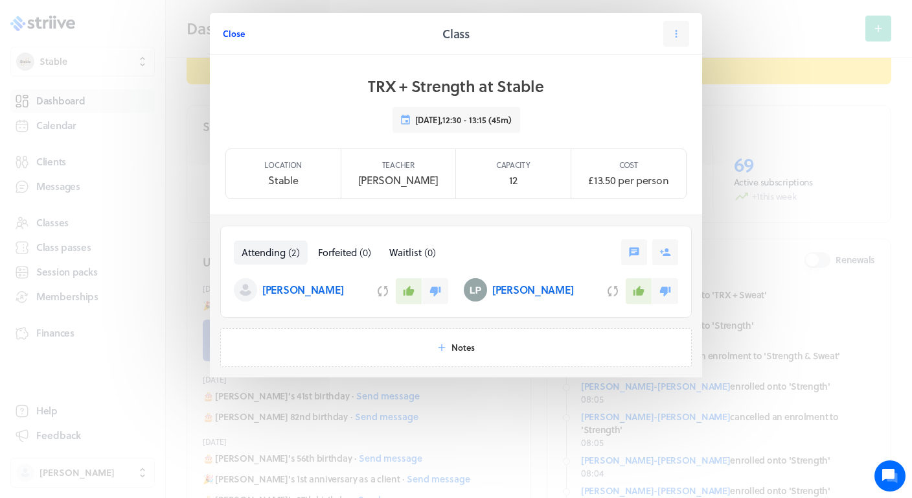
click at [231, 30] on span "Close" at bounding box center [234, 34] width 22 height 12
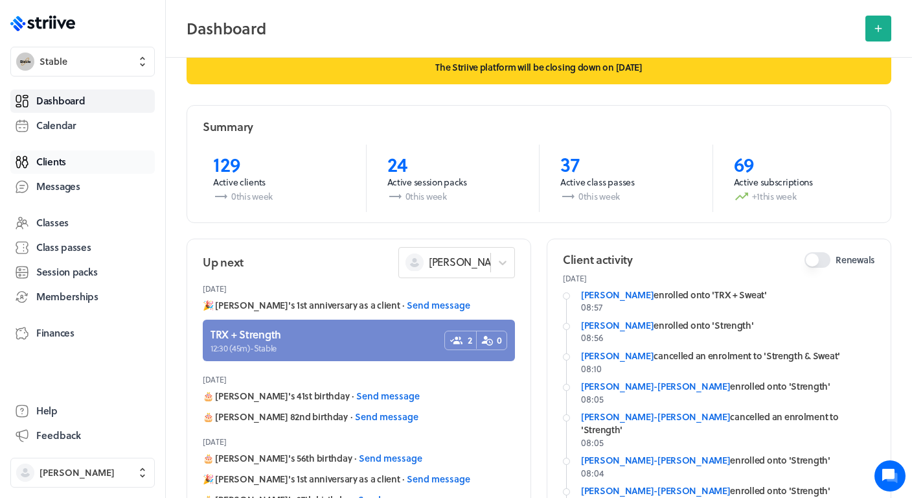
click at [68, 163] on link "Clients" at bounding box center [82, 161] width 144 height 23
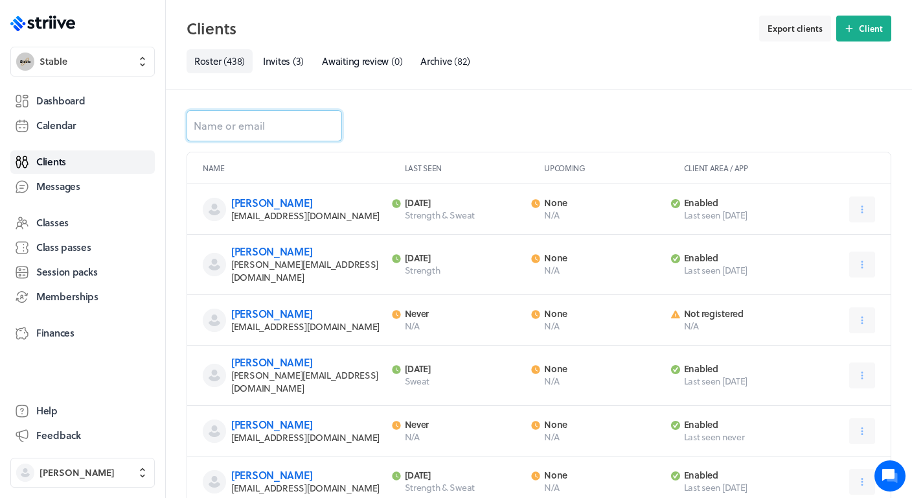
click at [218, 128] on input at bounding box center [265, 125] width 156 height 31
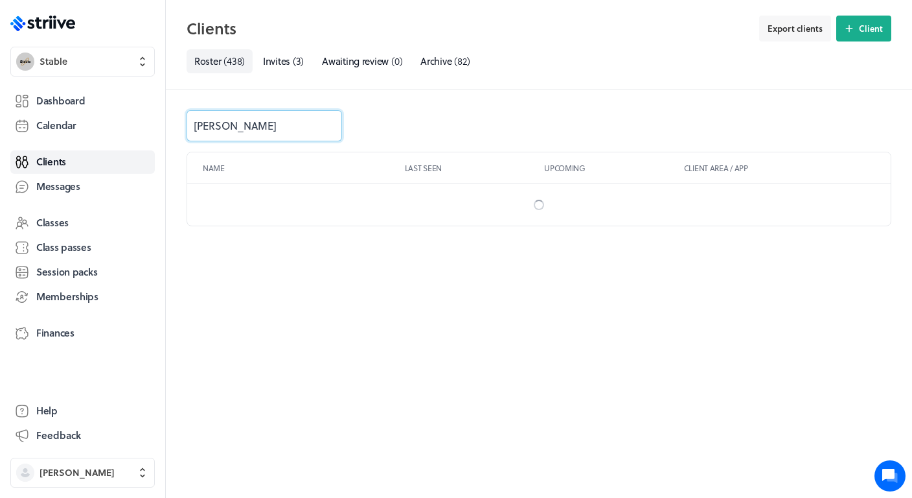
type input "[PERSON_NAME]"
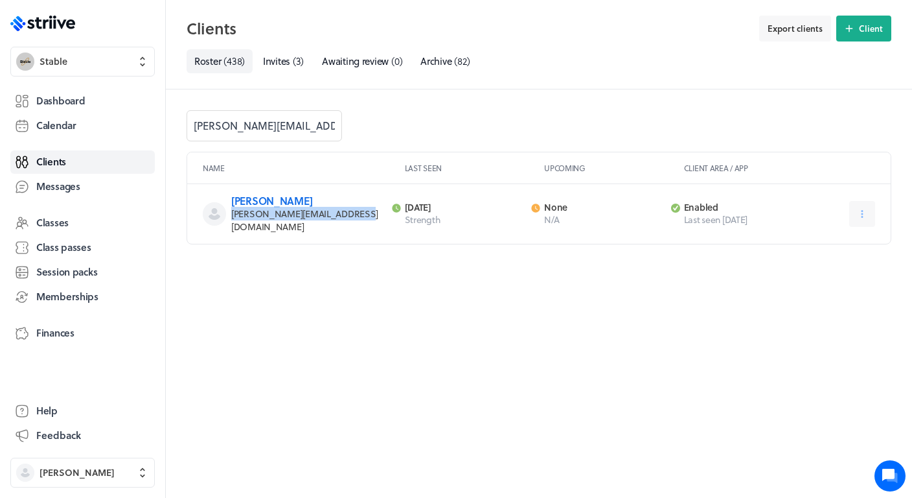
drag, startPoint x: 357, startPoint y: 220, endPoint x: 233, endPoint y: 218, distance: 123.8
click at [233, 218] on p "[PERSON_NAME][EMAIL_ADDRESS][DOMAIN_NAME]" at bounding box center [307, 220] width 153 height 26
copy span "[PERSON_NAME][EMAIL_ADDRESS][DOMAIN_NAME]"
click at [305, 131] on input "[PERSON_NAME][EMAIL_ADDRESS][DOMAIN_NAME]" at bounding box center [265, 125] width 156 height 31
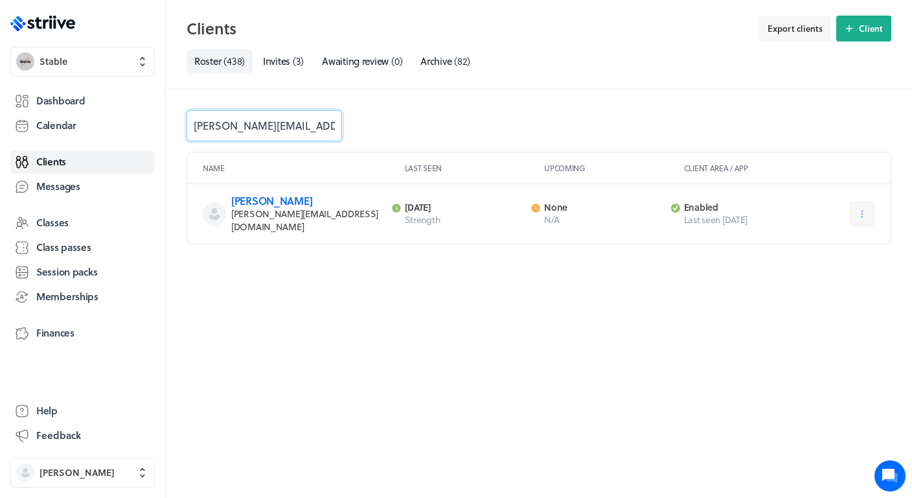
click at [305, 131] on input "[PERSON_NAME][EMAIL_ADDRESS][DOMAIN_NAME]" at bounding box center [265, 125] width 156 height 31
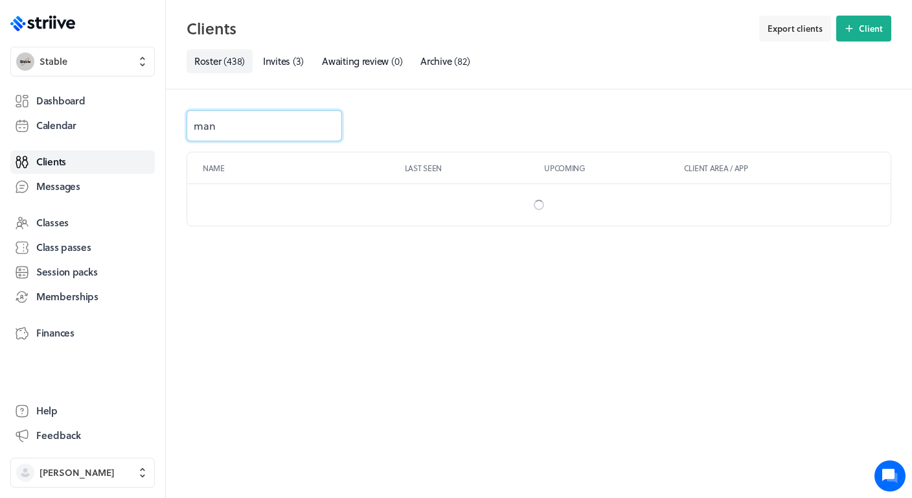
type input "mand"
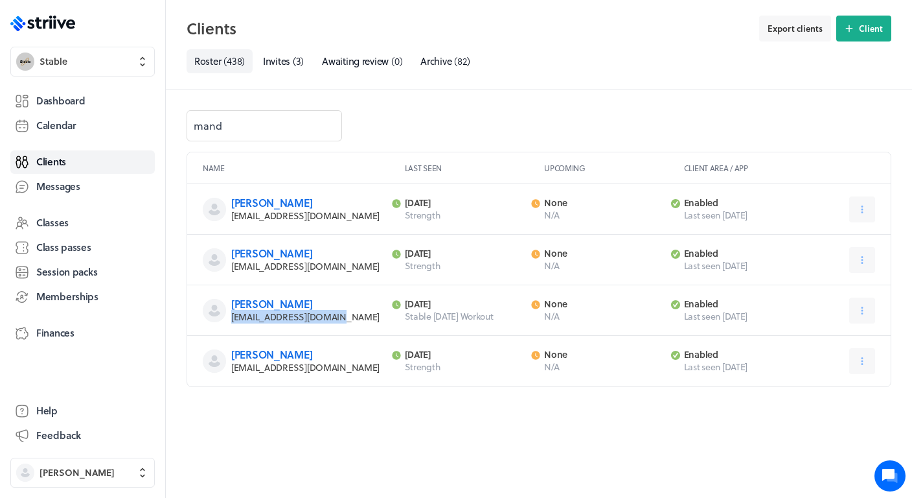
drag, startPoint x: 343, startPoint y: 319, endPoint x: 234, endPoint y: 320, distance: 109.5
click at [234, 320] on p "[EMAIL_ADDRESS][DOMAIN_NAME]" at bounding box center [307, 316] width 153 height 13
copy span "[EMAIL_ADDRESS][DOMAIN_NAME]"
click at [95, 72] on button "Stable" at bounding box center [82, 62] width 144 height 30
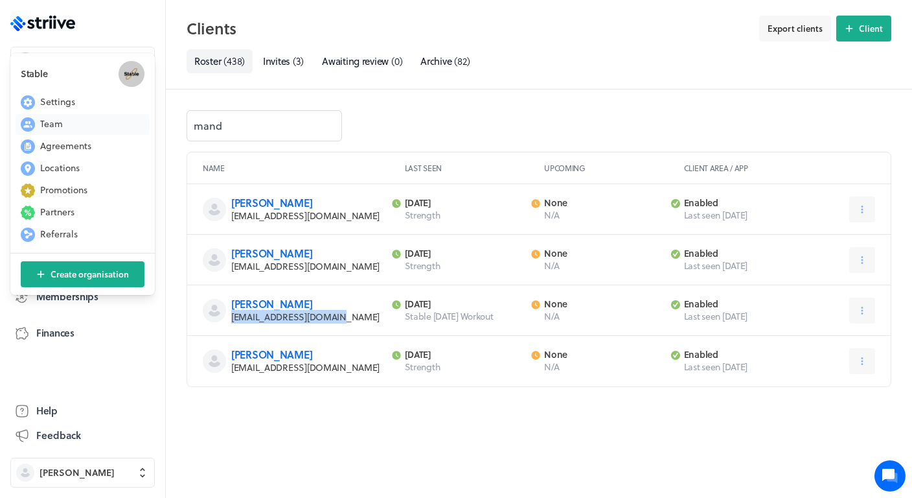
click at [54, 119] on span "Team" at bounding box center [51, 123] width 23 height 13
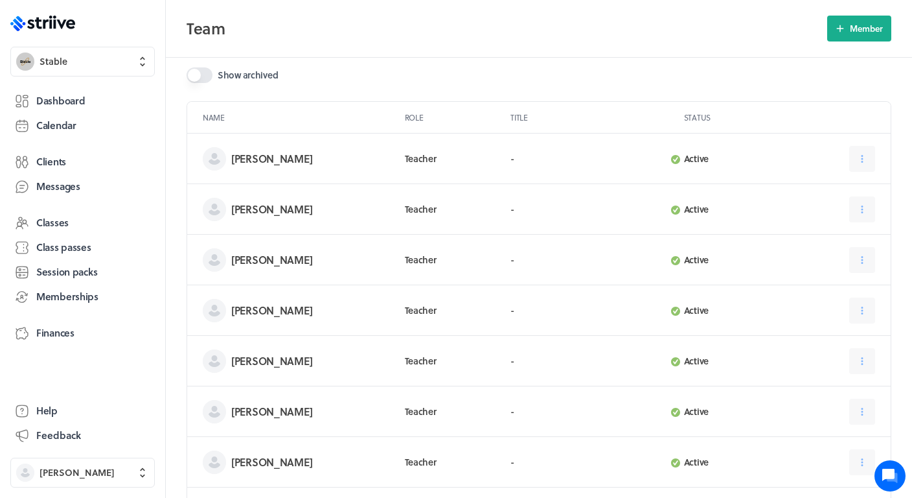
scroll to position [21, 0]
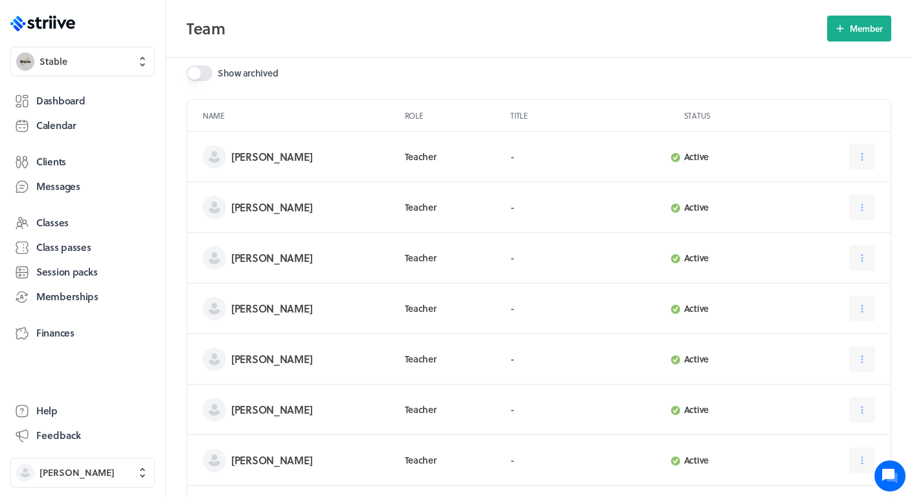
click at [268, 152] on h3 "[PERSON_NAME]" at bounding box center [307, 156] width 153 height 13
click at [58, 164] on span "Clients" at bounding box center [51, 162] width 30 height 14
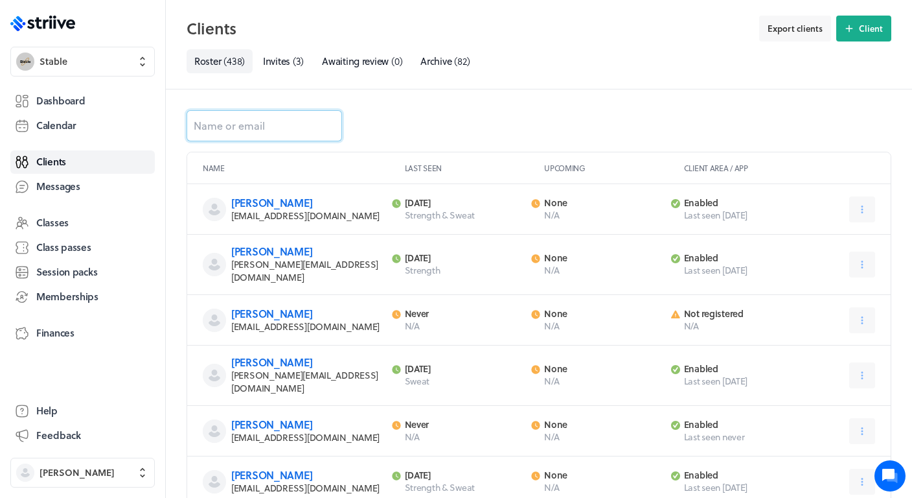
click at [222, 121] on input at bounding box center [265, 125] width 156 height 31
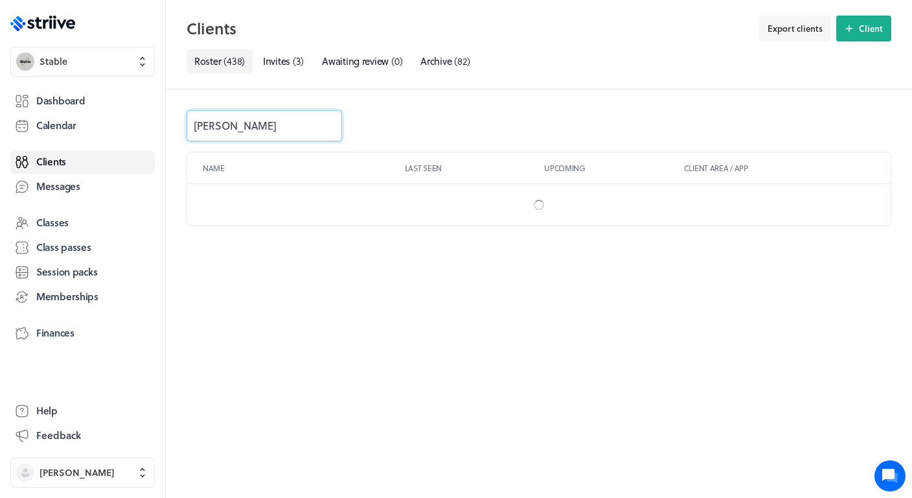
type input "[PERSON_NAME]"
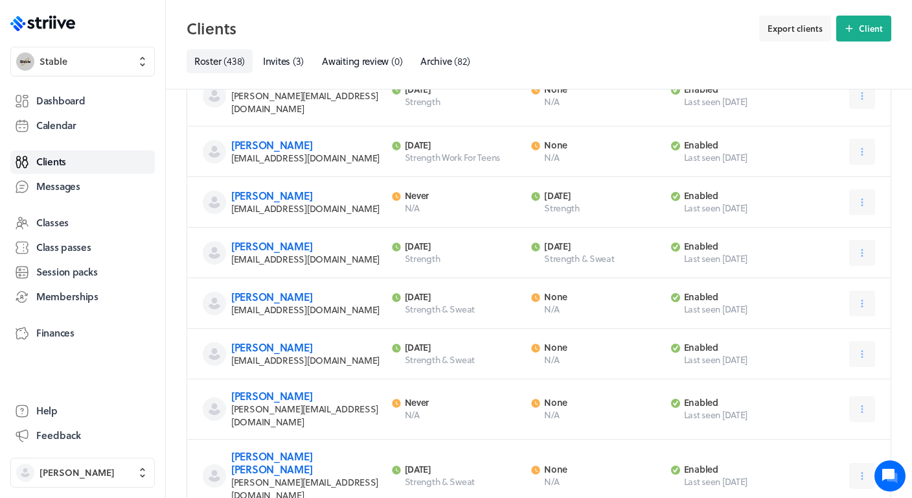
scroll to position [358, 0]
click at [290, 290] on link "[PERSON_NAME]" at bounding box center [271, 297] width 81 height 15
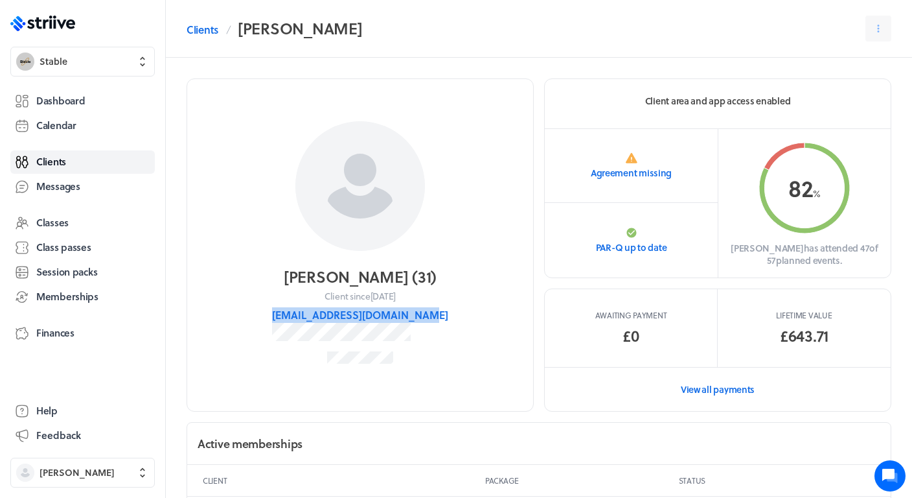
drag, startPoint x: 440, startPoint y: 317, endPoint x: 292, endPoint y: 320, distance: 147.8
click at [292, 320] on section "[PERSON_NAME] ( 31 ) Client since [DATE] [EMAIL_ADDRESS][DOMAIN_NAME]" at bounding box center [360, 244] width 347 height 333
copy button "[EMAIL_ADDRESS][DOMAIN_NAME]"
click at [69, 163] on link "Clients" at bounding box center [82, 161] width 144 height 23
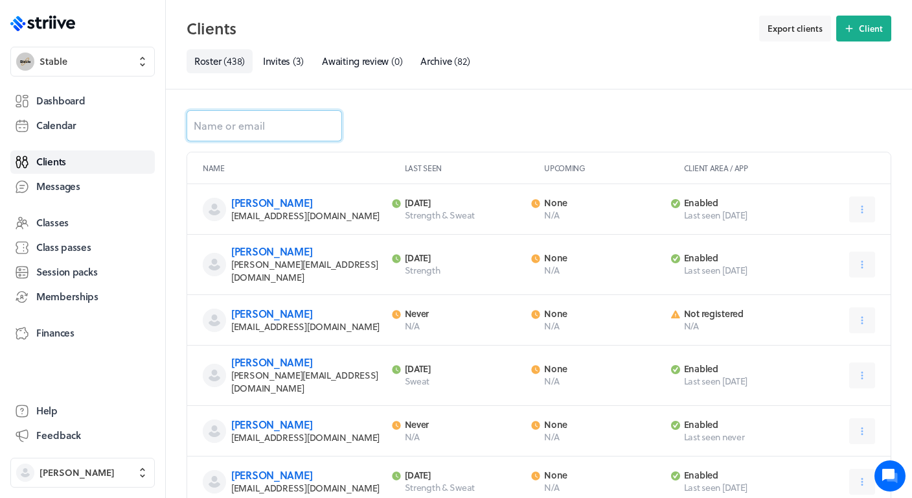
click at [226, 122] on input at bounding box center [265, 125] width 156 height 31
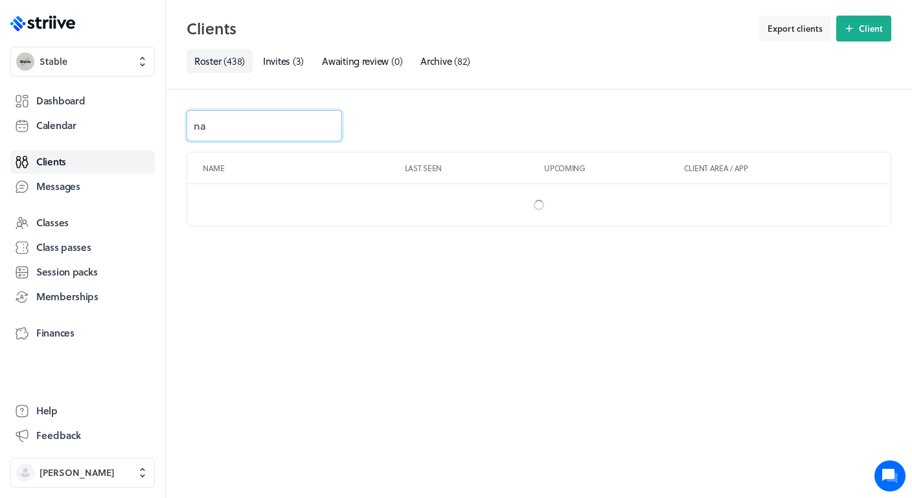
type input "nat"
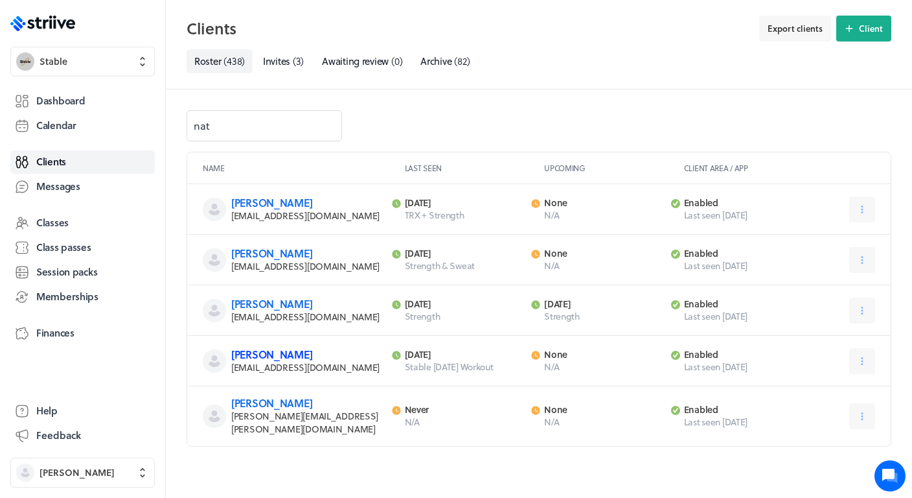
click at [270, 350] on link "[PERSON_NAME]" at bounding box center [271, 354] width 81 height 15
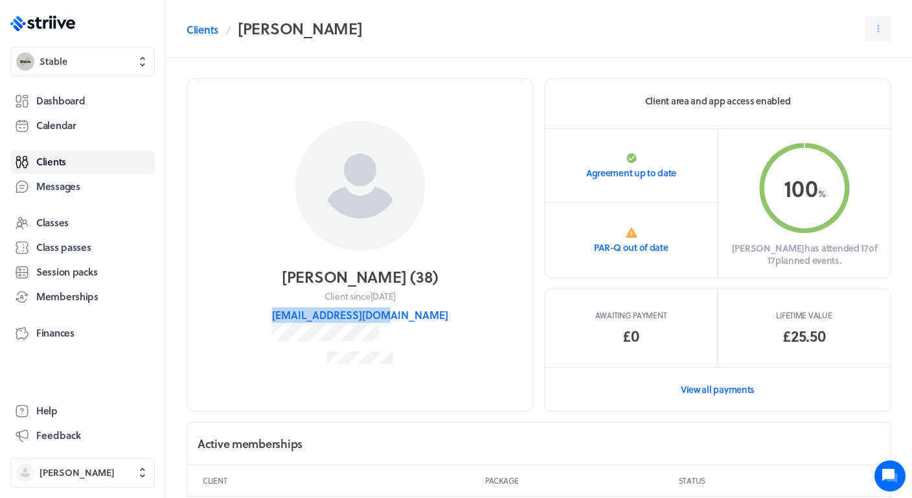
drag, startPoint x: 426, startPoint y: 317, endPoint x: 307, endPoint y: 316, distance: 118.6
click at [307, 316] on section "[PERSON_NAME] ( 38 ) Client since [DATE] [EMAIL_ADDRESS][DOMAIN_NAME]" at bounding box center [360, 244] width 347 height 333
copy button "[EMAIL_ADDRESS][DOMAIN_NAME]"
click at [80, 165] on link "Clients" at bounding box center [82, 161] width 144 height 23
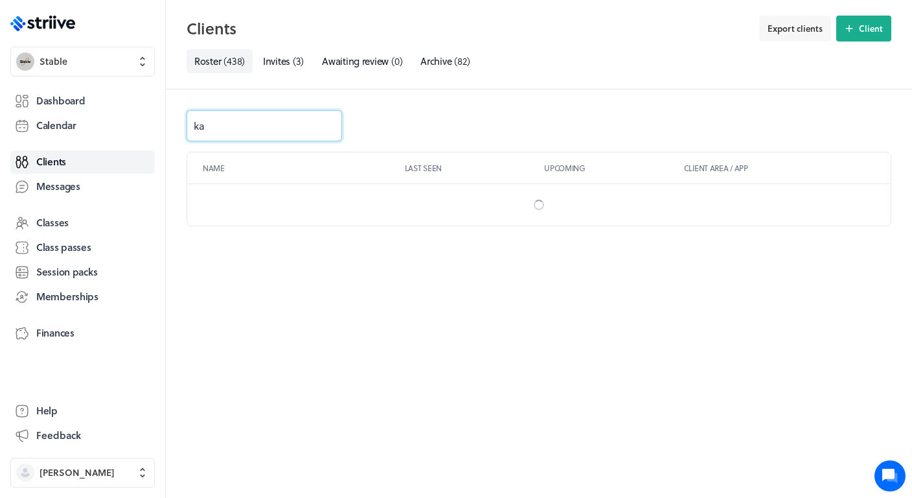
type input "kaj"
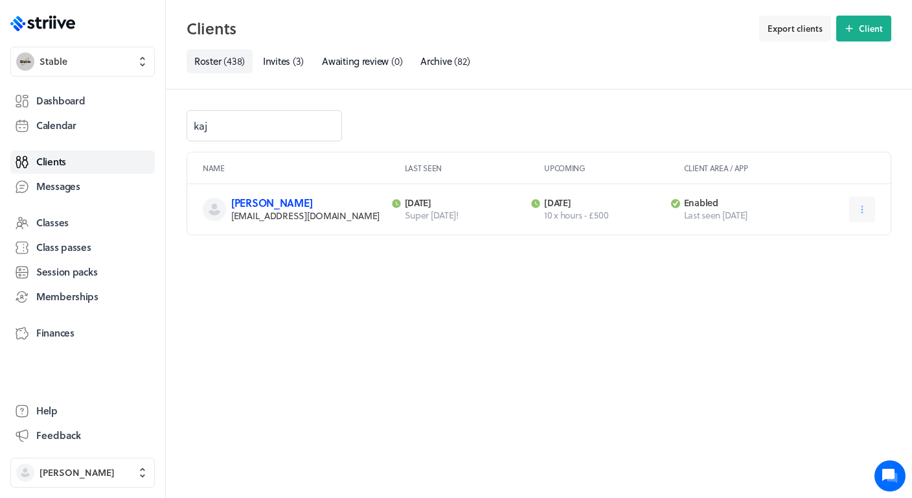
click at [292, 199] on link "[PERSON_NAME]" at bounding box center [271, 202] width 81 height 15
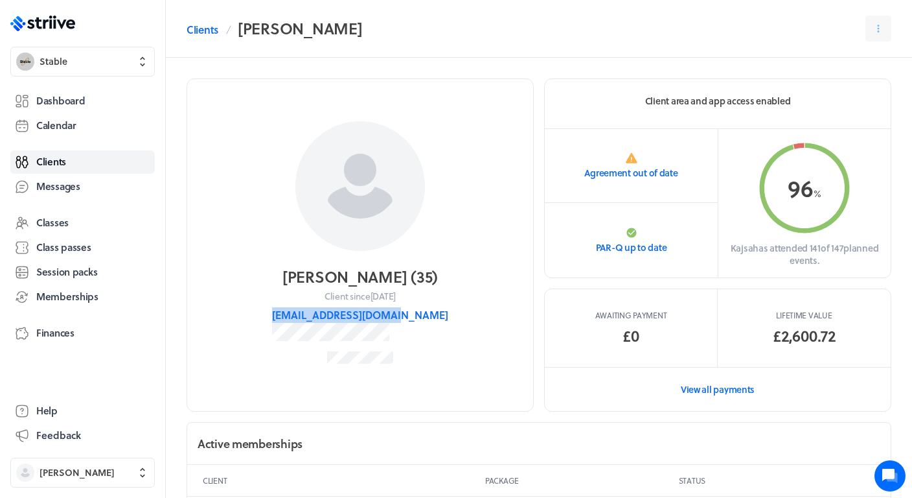
drag, startPoint x: 424, startPoint y: 316, endPoint x: 300, endPoint y: 317, distance: 124.4
click at [300, 317] on section "[PERSON_NAME] ( 35 ) Client since [DATE] [EMAIL_ADDRESS][DOMAIN_NAME]" at bounding box center [360, 244] width 347 height 333
copy button "[EMAIL_ADDRESS][DOMAIN_NAME]"
drag, startPoint x: 360, startPoint y: 279, endPoint x: 306, endPoint y: 276, distance: 53.8
click at [306, 276] on h2 "[PERSON_NAME] ( 35 )" at bounding box center [361, 276] width 156 height 21
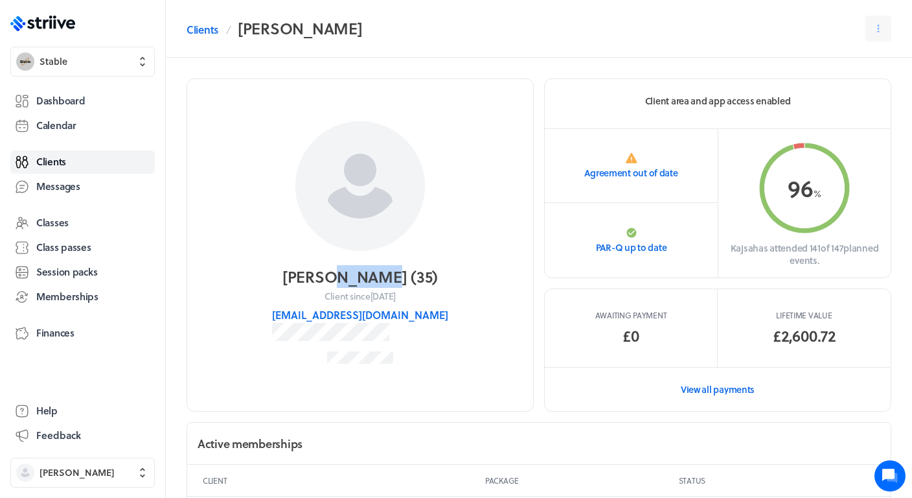
copy h2 "Mansby"
click at [65, 102] on span "Dashboard" at bounding box center [60, 101] width 49 height 14
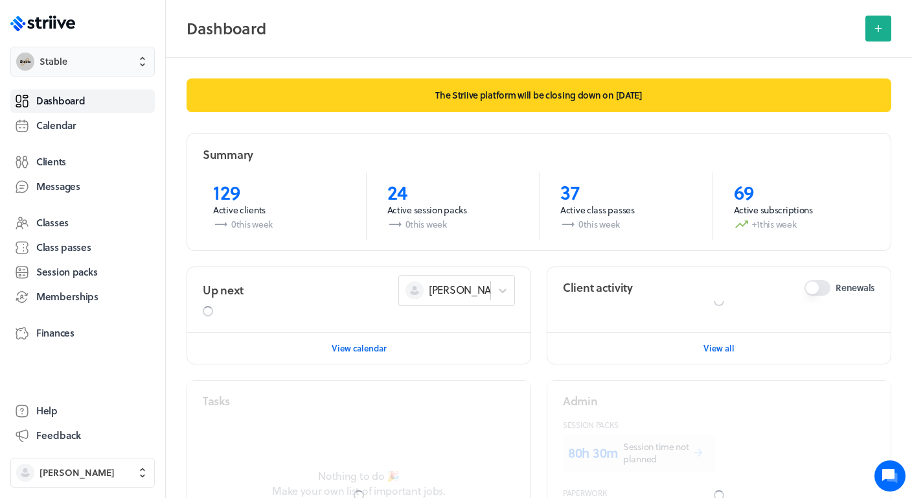
click at [87, 66] on span "Stable" at bounding box center [95, 61] width 110 height 13
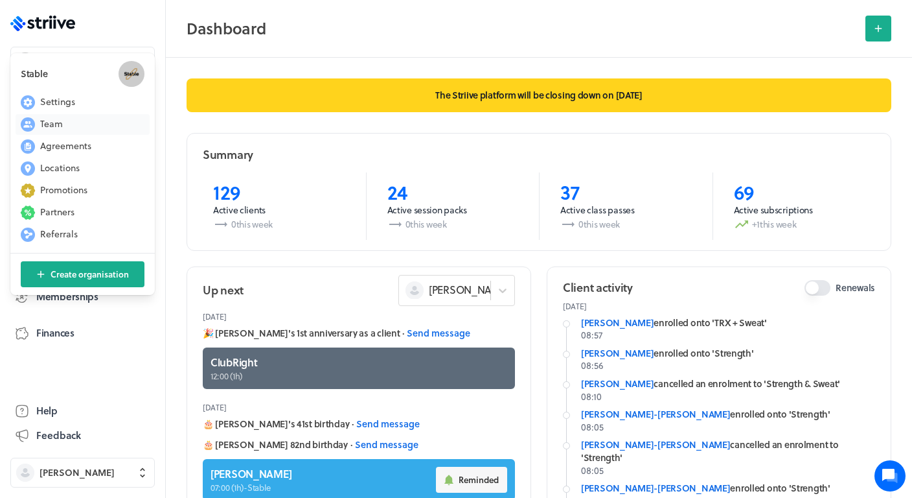
click at [55, 123] on span "Team" at bounding box center [51, 123] width 23 height 13
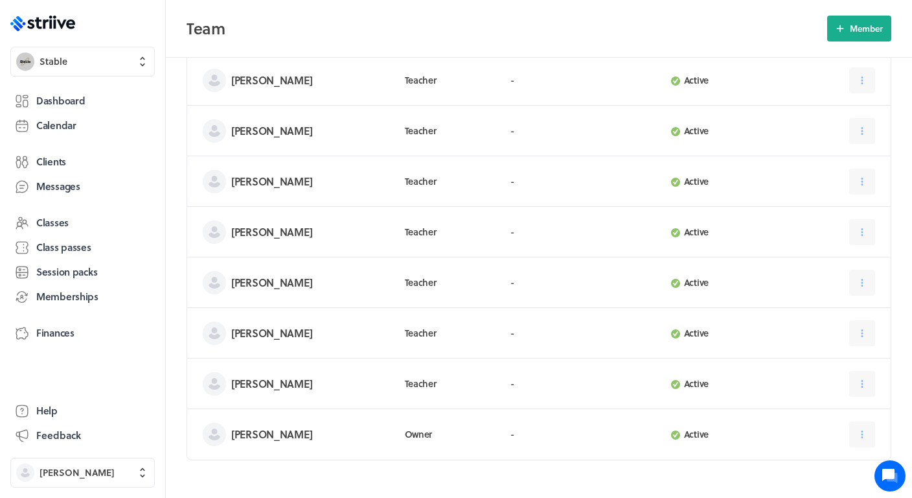
scroll to position [100, 0]
